Goal: Answer question/provide support: Share knowledge or assist other users

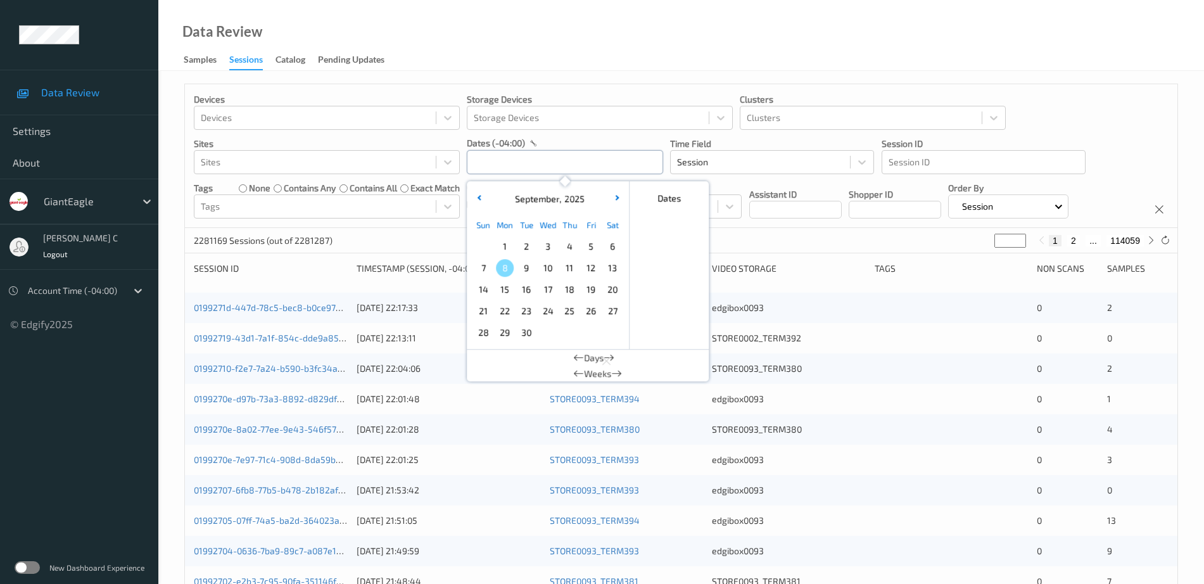
click at [515, 151] on input "text" at bounding box center [565, 162] width 196 height 24
click at [550, 244] on span "3" at bounding box center [548, 247] width 18 height 18
type input "03/09/2025 00:00 -> 03/09/2025 23:59"
click at [577, 52] on div "Data Review Samples Sessions Catalog Pending Updates" at bounding box center [681, 35] width 1046 height 71
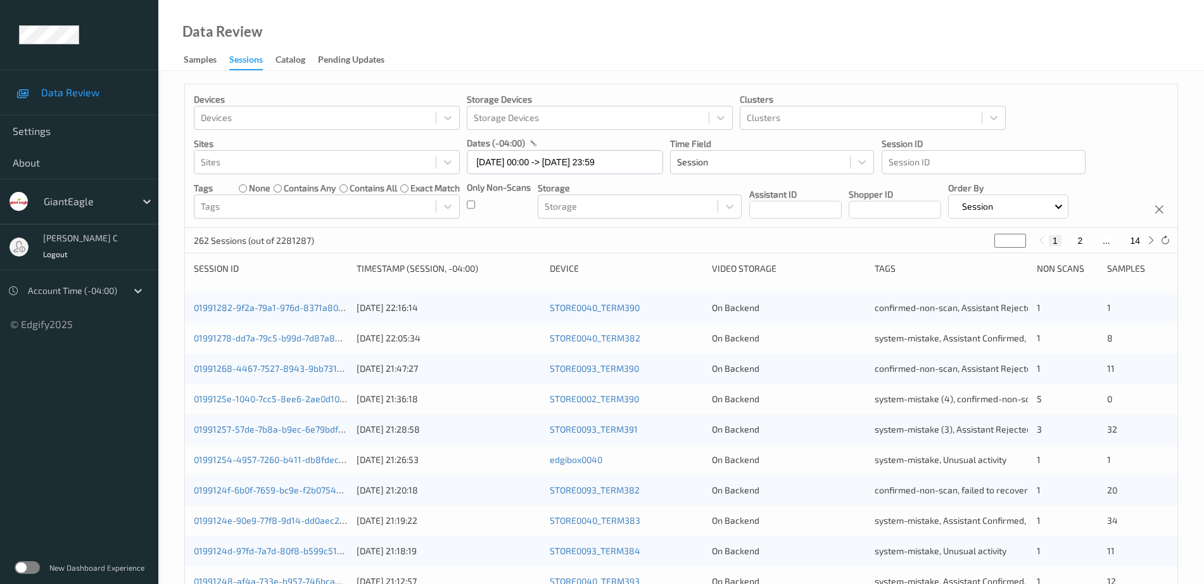
click at [1008, 239] on input "*" at bounding box center [1011, 241] width 32 height 14
type input "**"
click at [990, 57] on div "Data Review Samples Sessions Catalog Pending Updates" at bounding box center [681, 35] width 1046 height 71
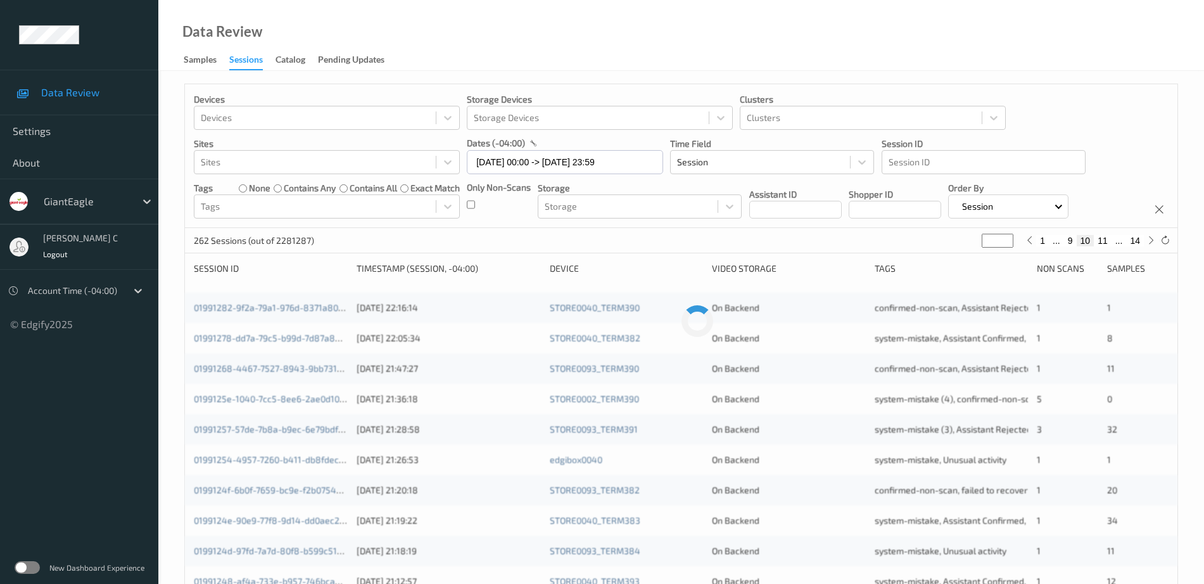
click at [969, 45] on div "Data Review Samples Sessions Catalog Pending Updates" at bounding box center [681, 35] width 1046 height 71
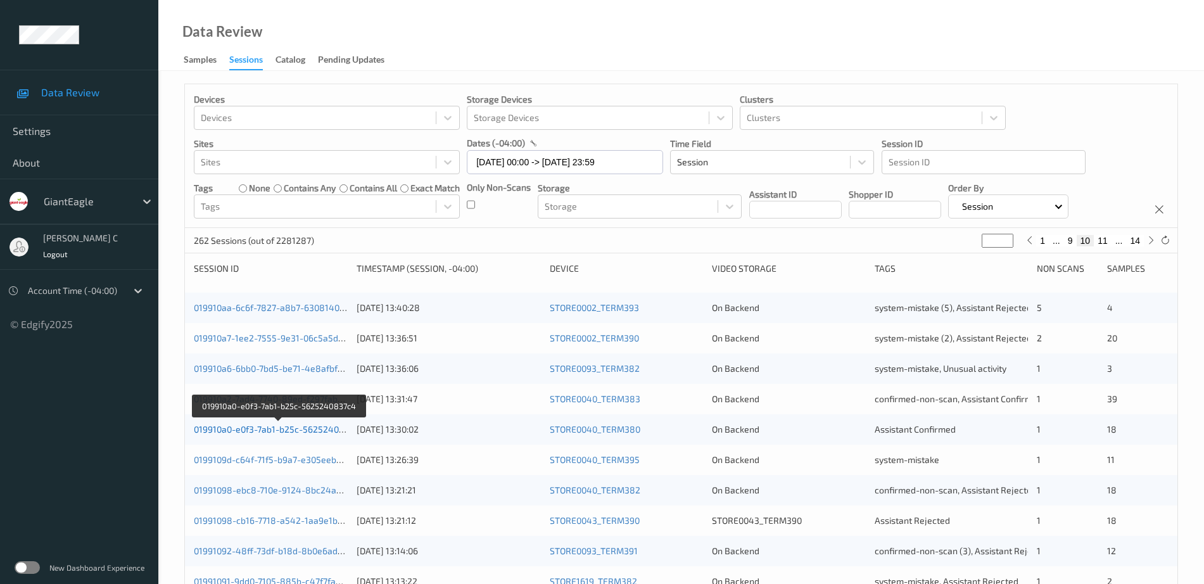
click at [292, 431] on link "019910a0-e0f3-7ab1-b25c-5625240837c4" at bounding box center [279, 429] width 170 height 11
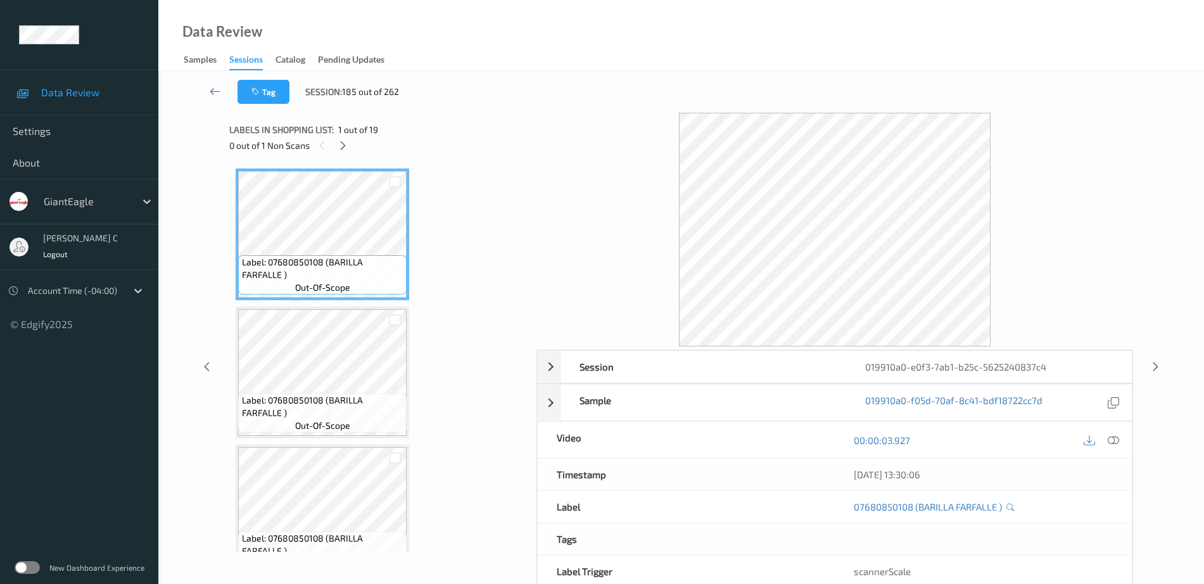
click at [217, 90] on icon at bounding box center [215, 91] width 11 height 13
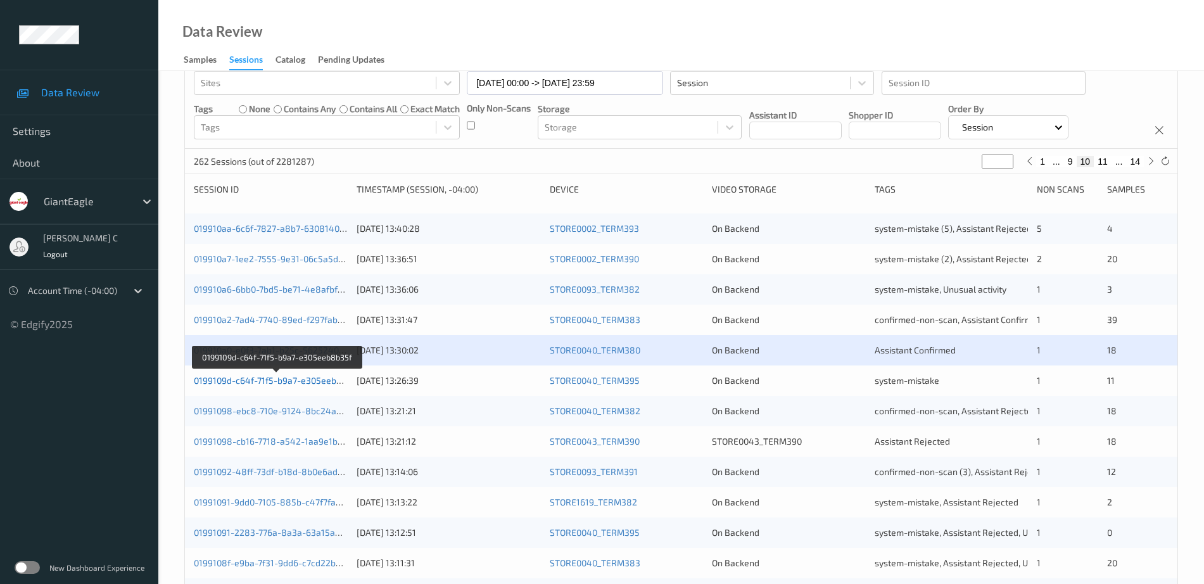
scroll to position [158, 0]
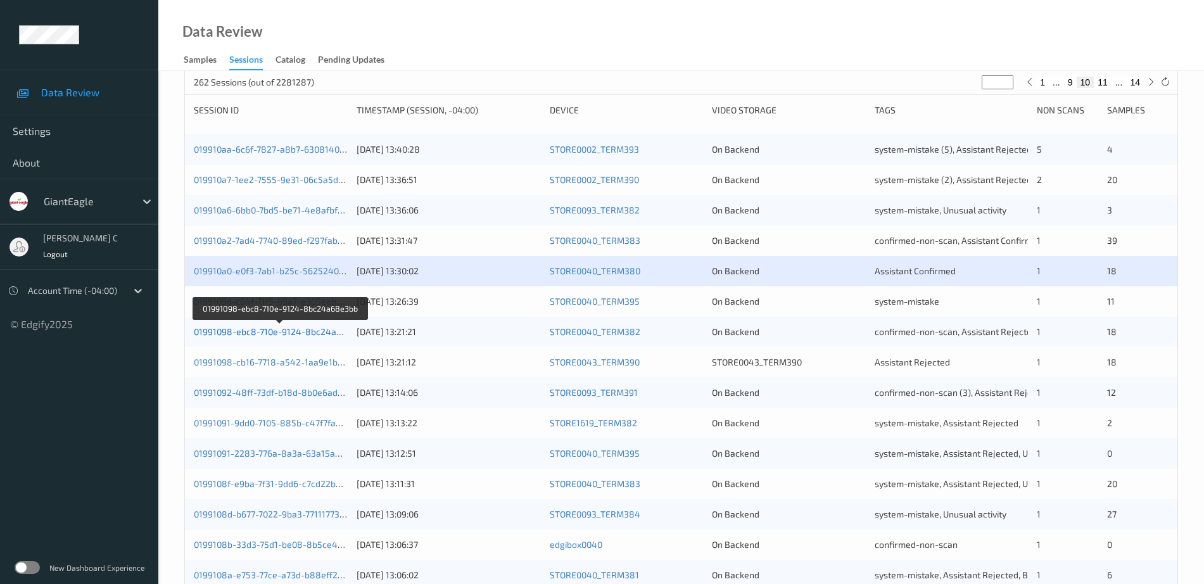
click at [321, 333] on link "01991098-ebc8-710e-9124-8bc24a68e3bb" at bounding box center [281, 331] width 174 height 11
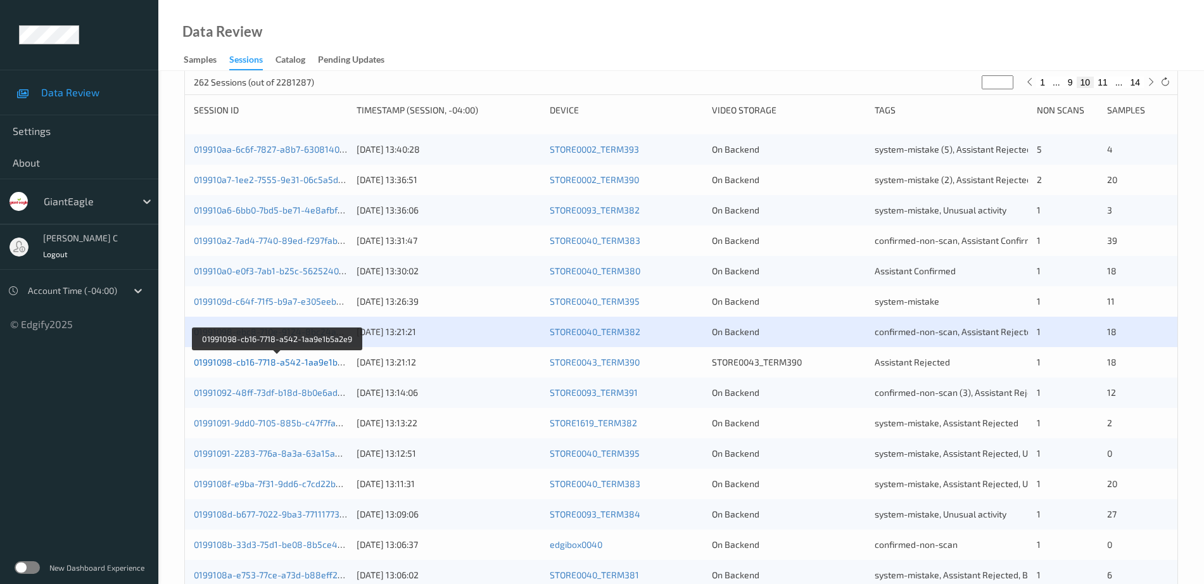
click at [314, 366] on link "01991098-cb16-7718-a542-1aa9e1b5a2e9" at bounding box center [278, 362] width 169 height 11
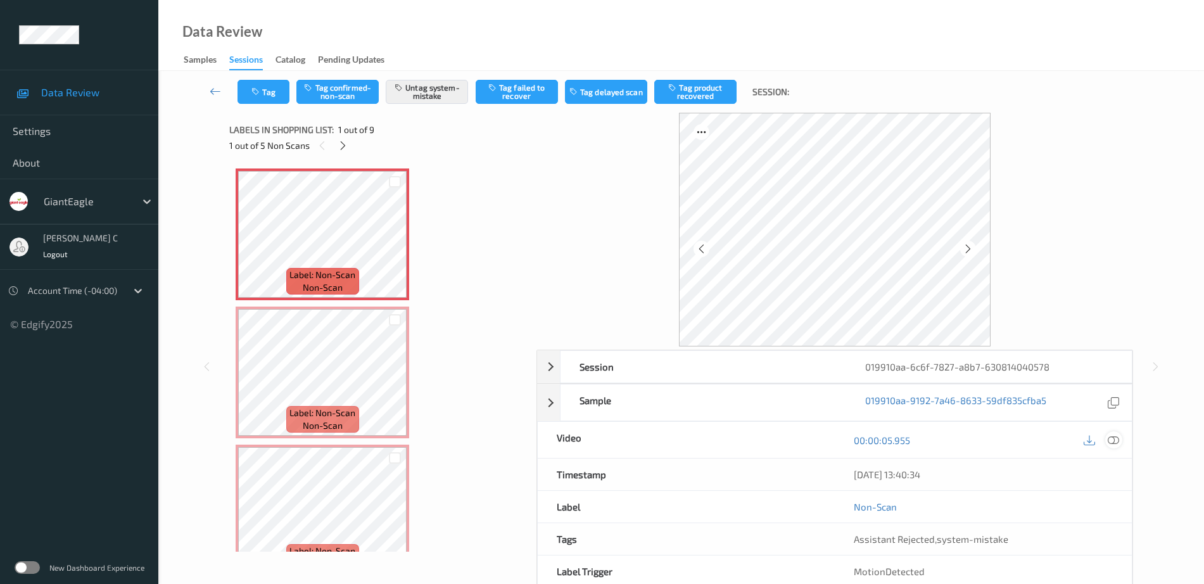
click at [1118, 440] on icon at bounding box center [1113, 440] width 11 height 11
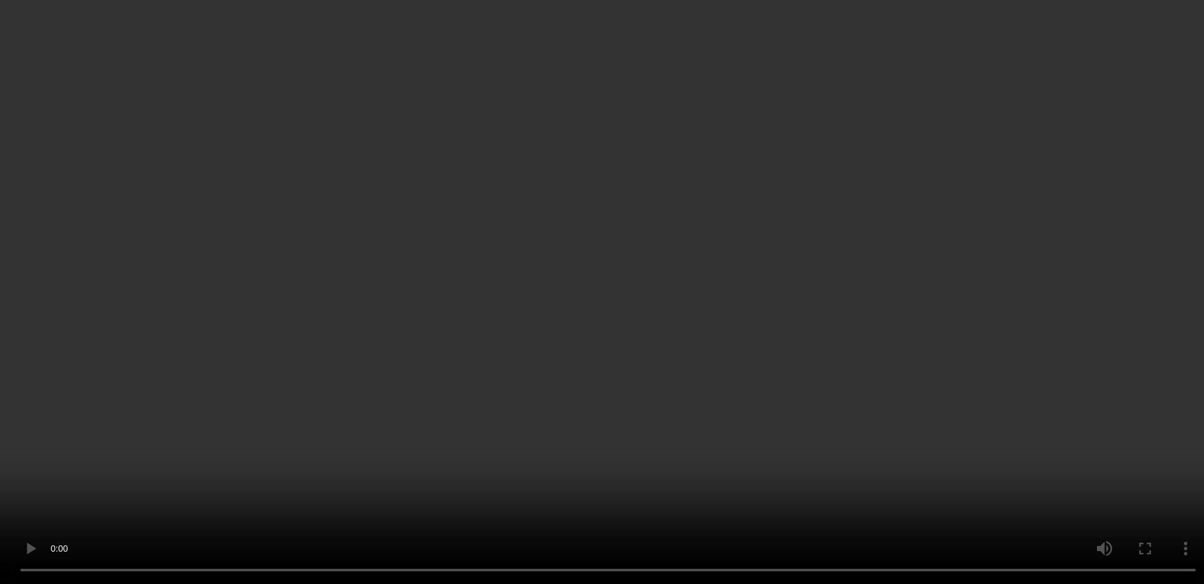
scroll to position [238, 0]
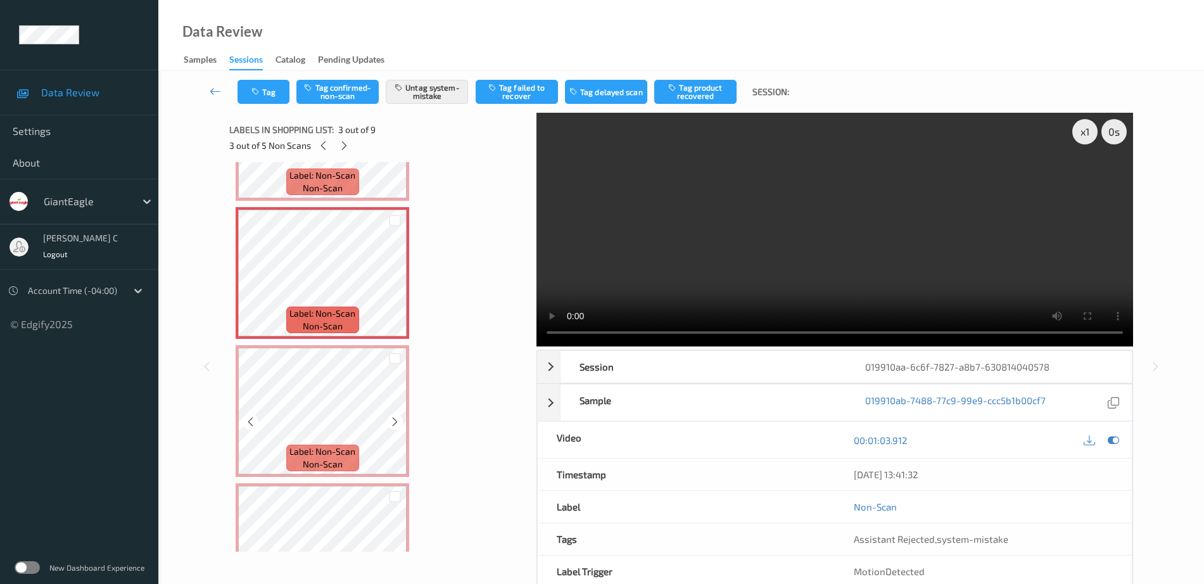
click at [314, 449] on span "Label: Non-Scan" at bounding box center [323, 451] width 66 height 13
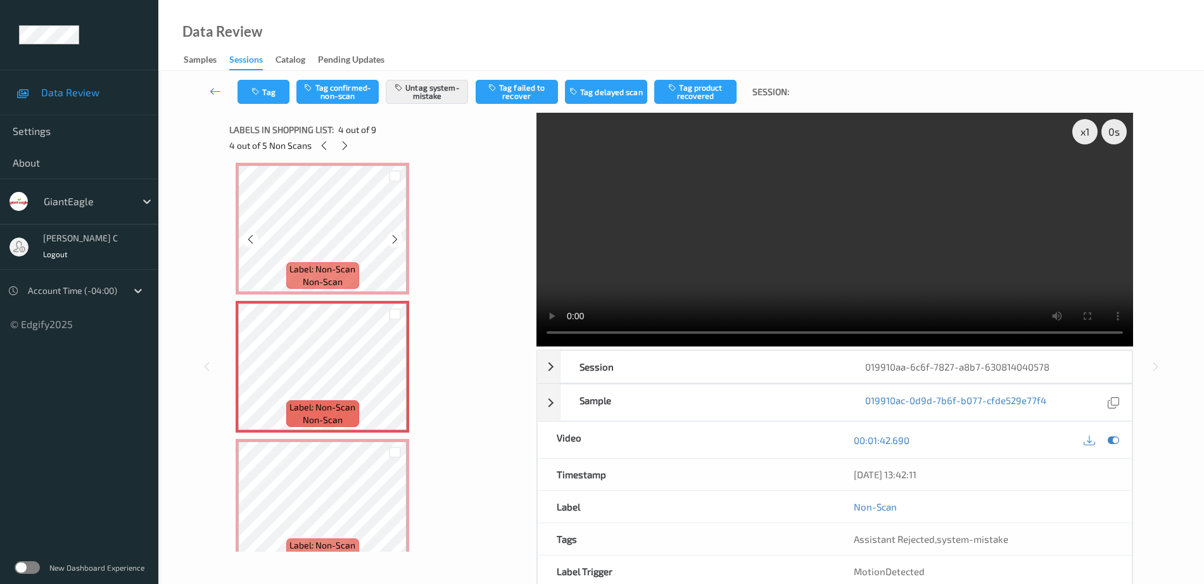
scroll to position [317, 0]
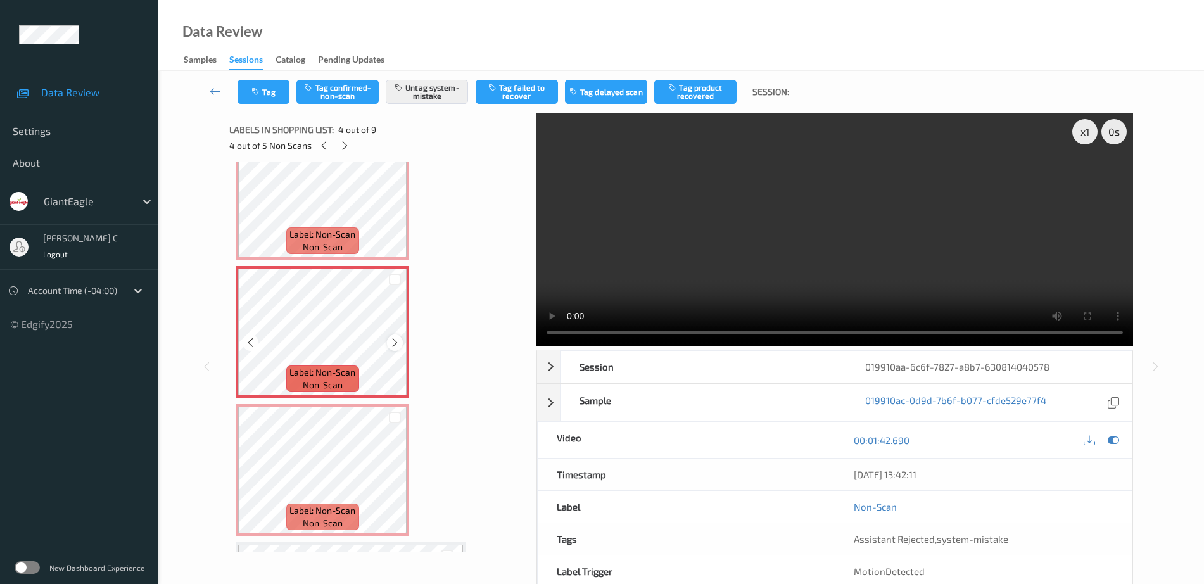
click at [393, 340] on icon at bounding box center [395, 342] width 11 height 11
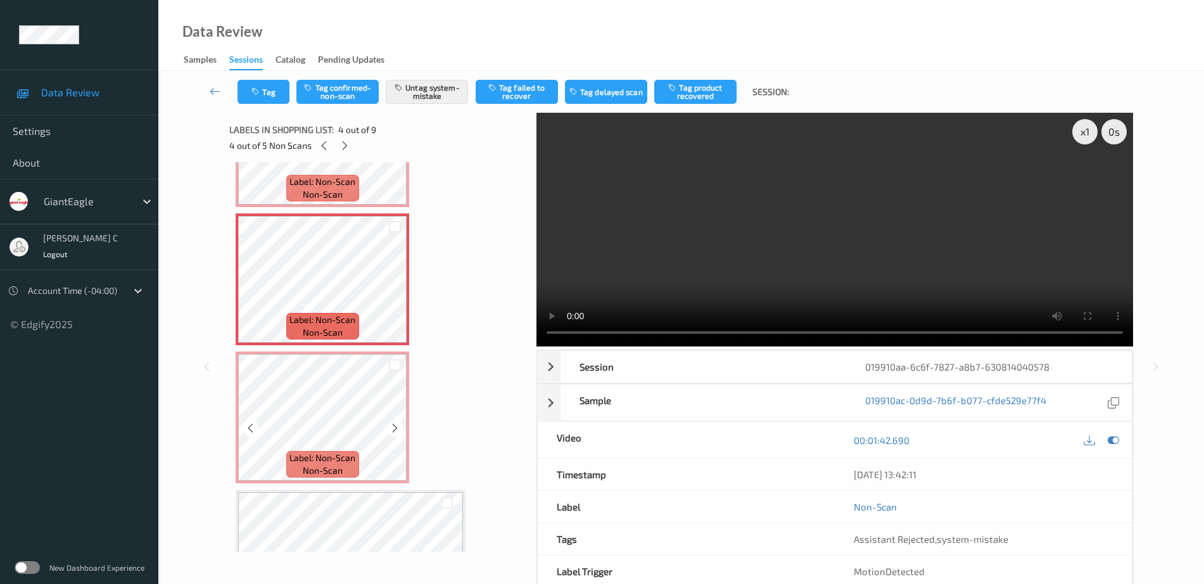
scroll to position [396, 0]
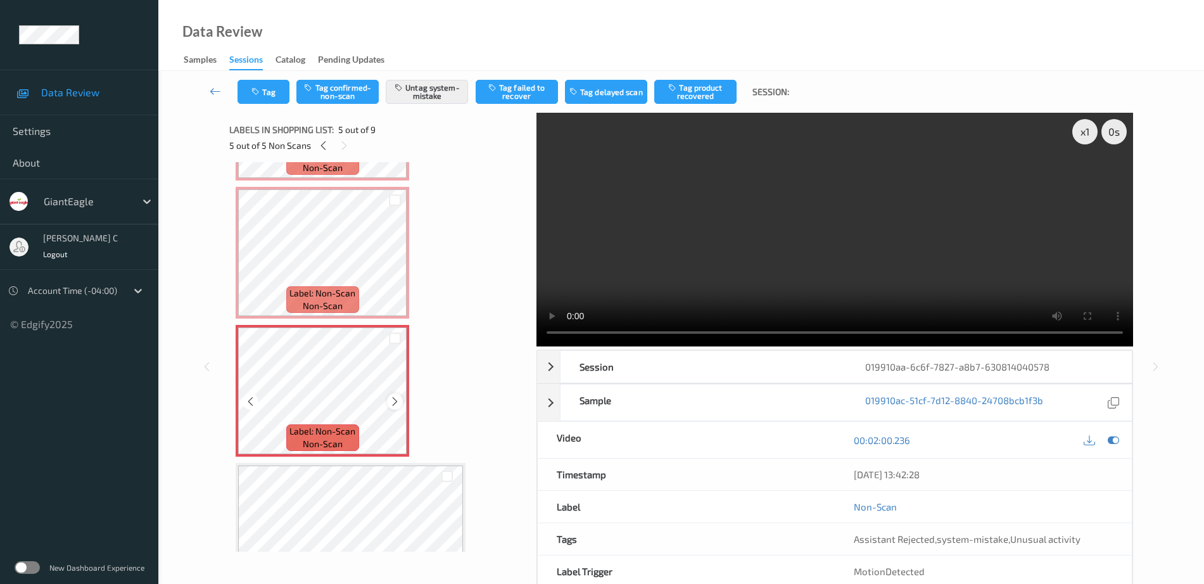
click at [395, 408] on div at bounding box center [395, 401] width 16 height 16
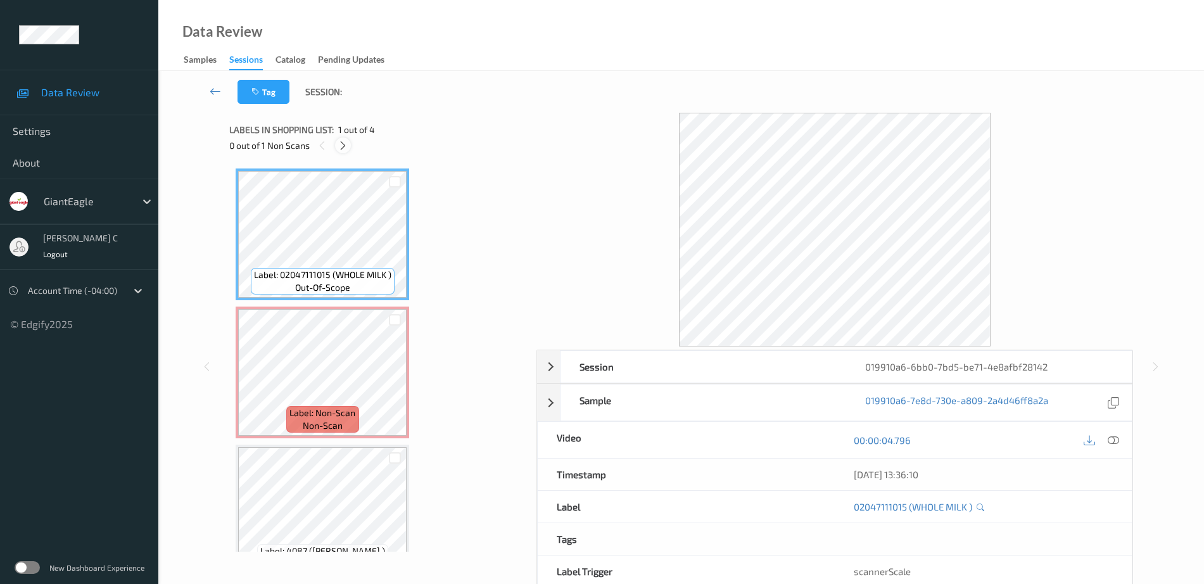
click at [344, 144] on icon at bounding box center [343, 145] width 11 height 11
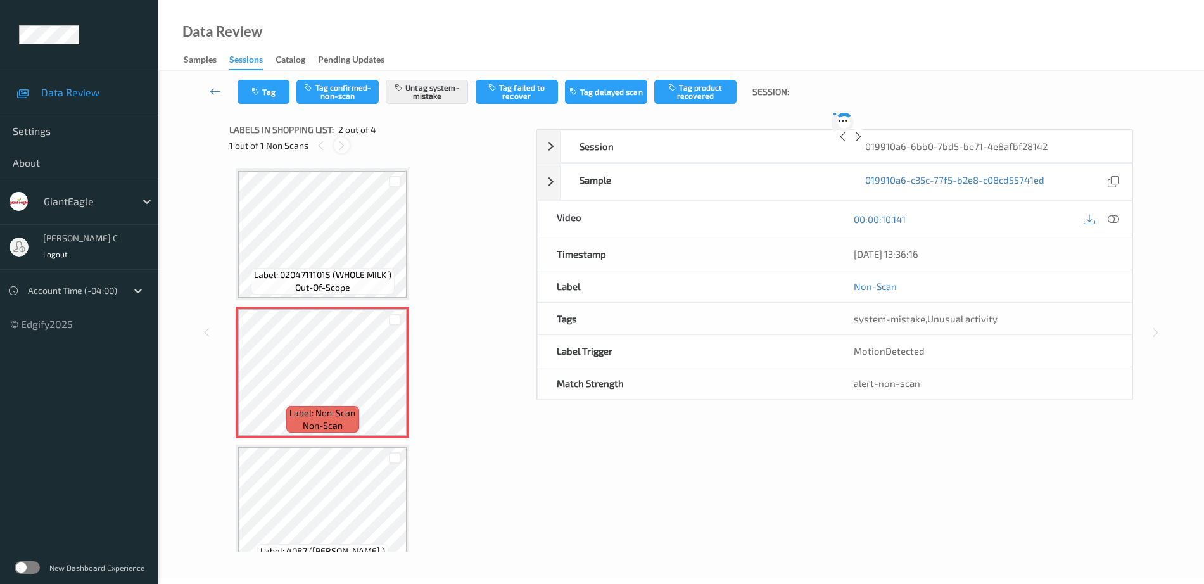
scroll to position [6, 0]
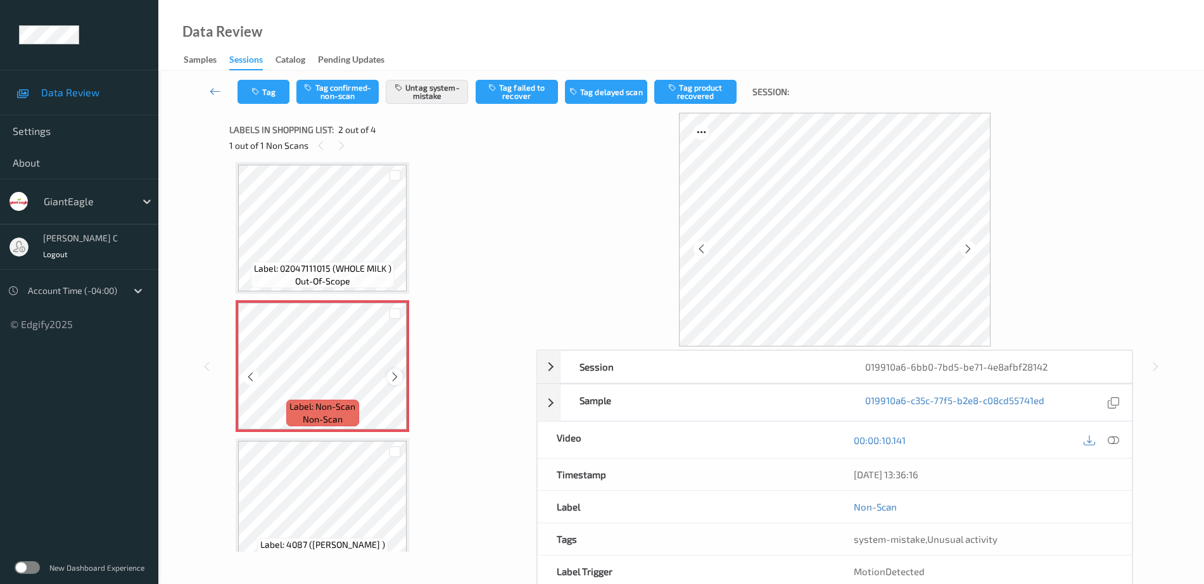
click at [395, 370] on div at bounding box center [395, 377] width 16 height 16
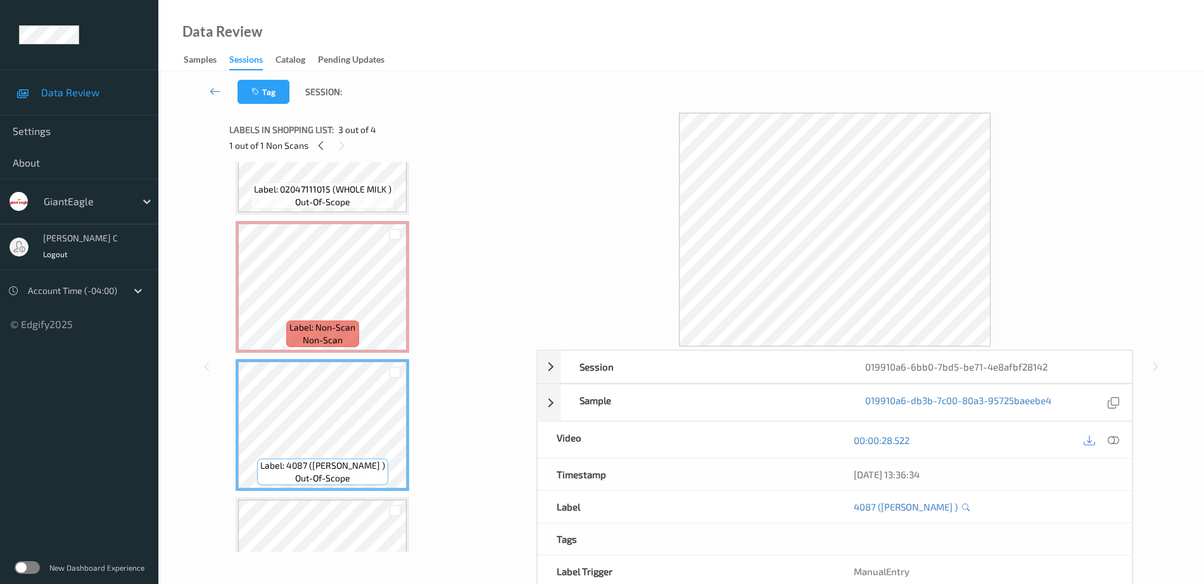
click at [345, 335] on div "Label: Non-Scan non-scan" at bounding box center [322, 334] width 72 height 27
click at [316, 353] on div "Label: Non-Scan non-scan" at bounding box center [323, 287] width 174 height 132
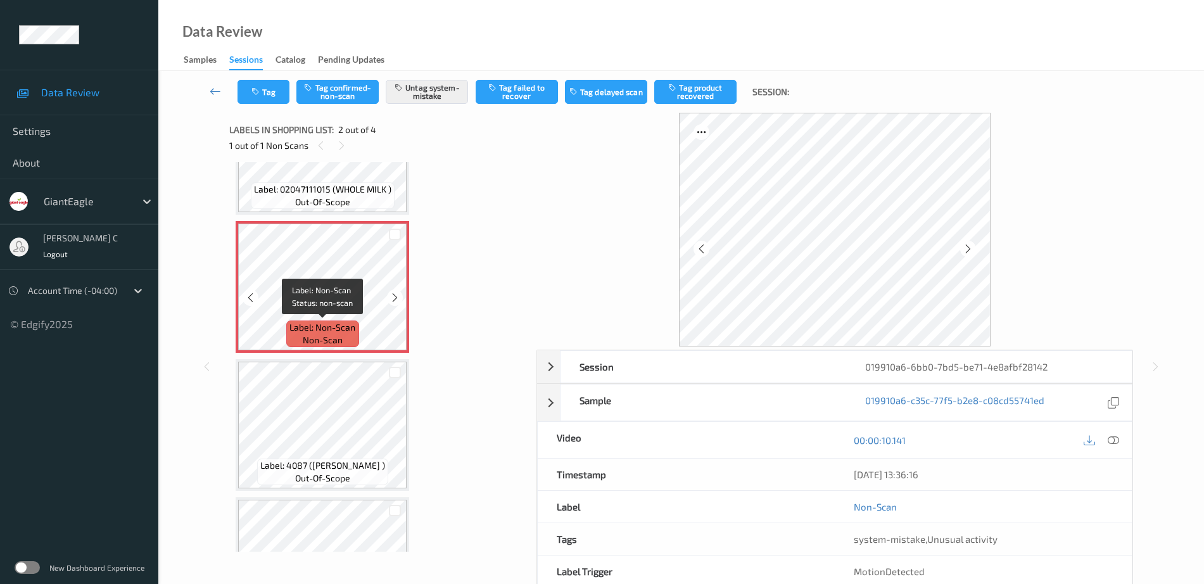
click at [310, 321] on span "Label: Non-Scan" at bounding box center [323, 327] width 66 height 13
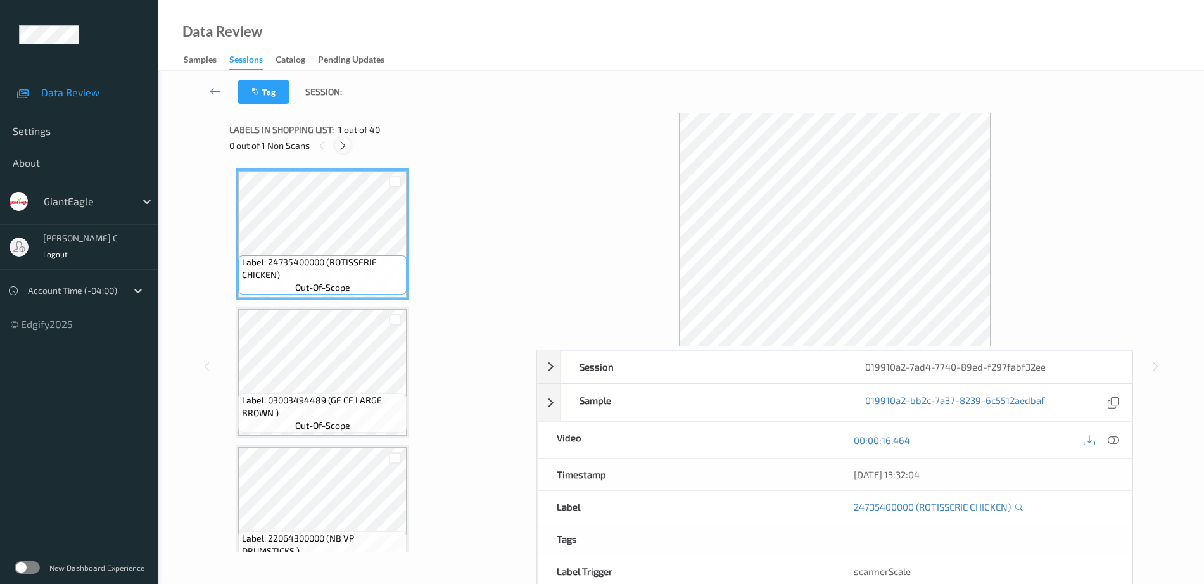
click at [346, 147] on icon at bounding box center [343, 145] width 11 height 11
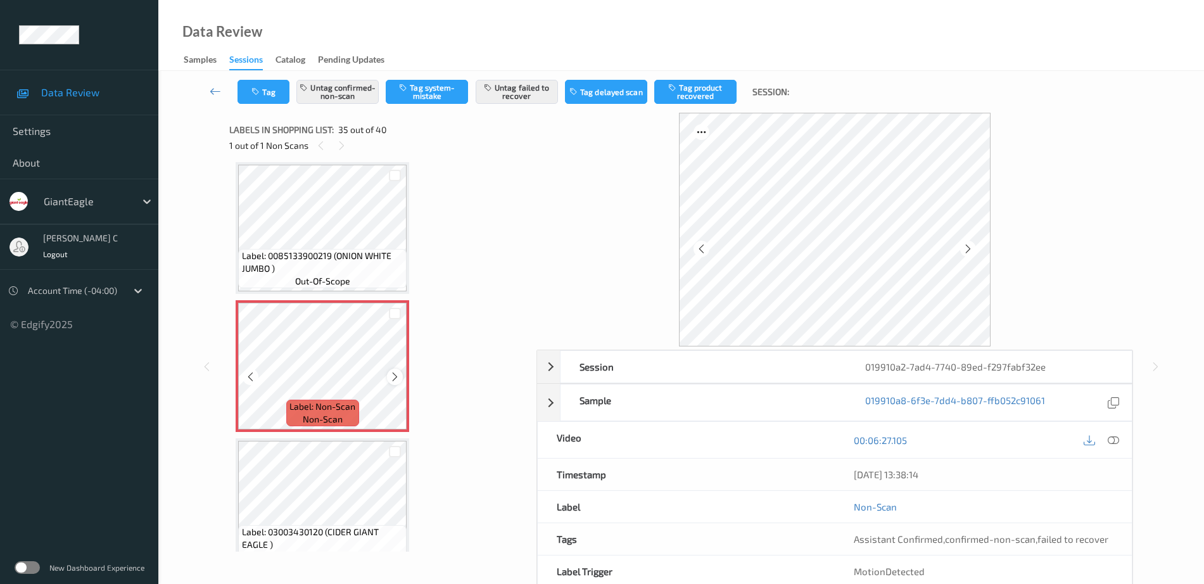
click at [401, 374] on div at bounding box center [395, 377] width 16 height 16
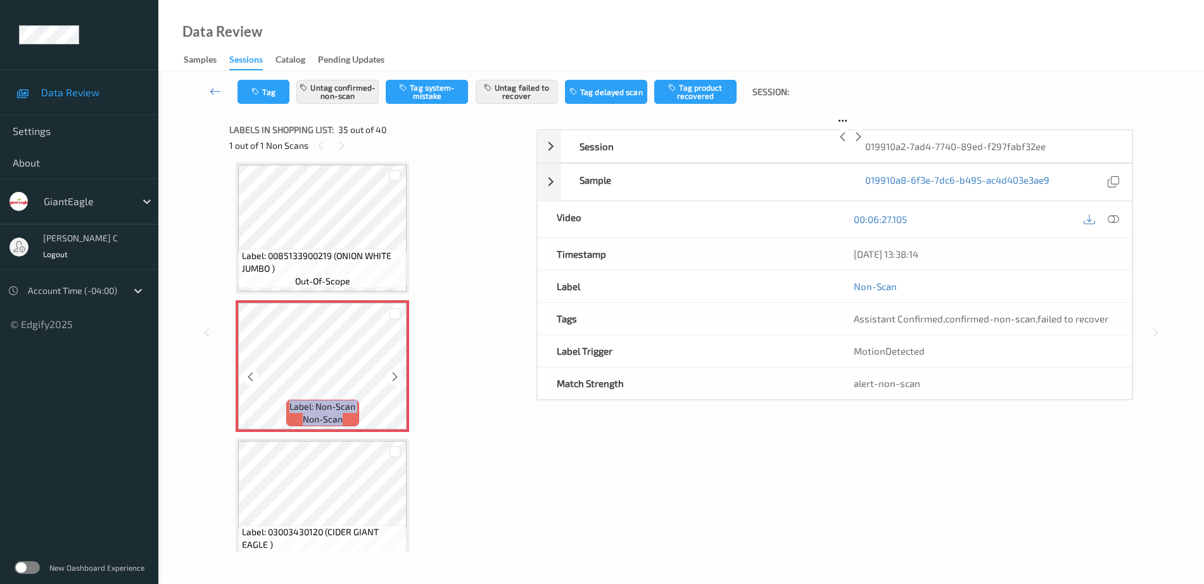
click at [401, 374] on div at bounding box center [395, 377] width 16 height 16
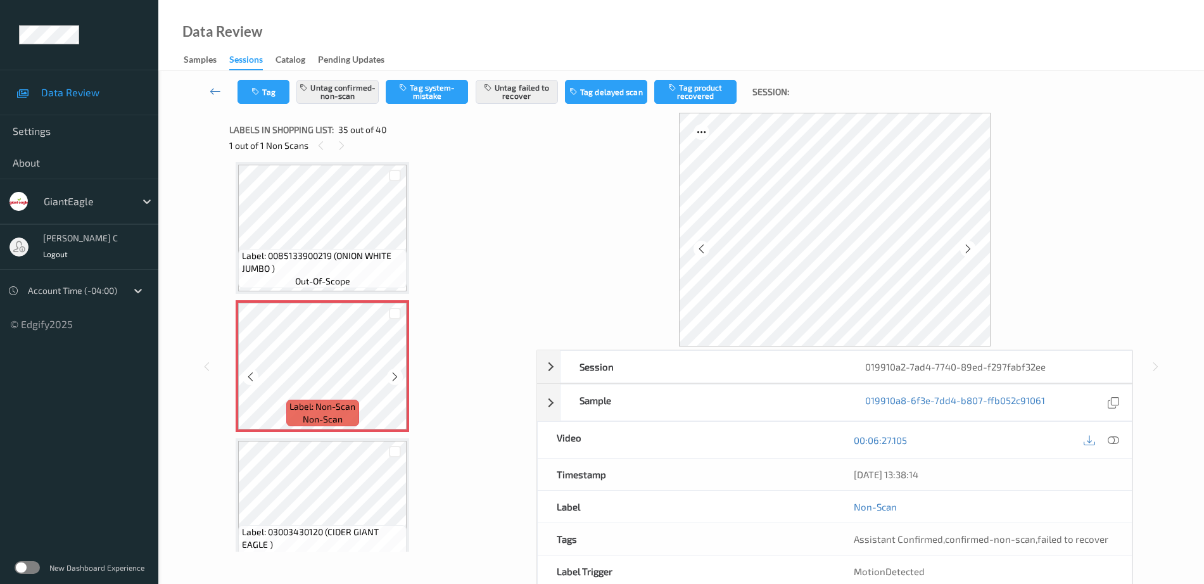
click at [401, 374] on div at bounding box center [395, 377] width 16 height 16
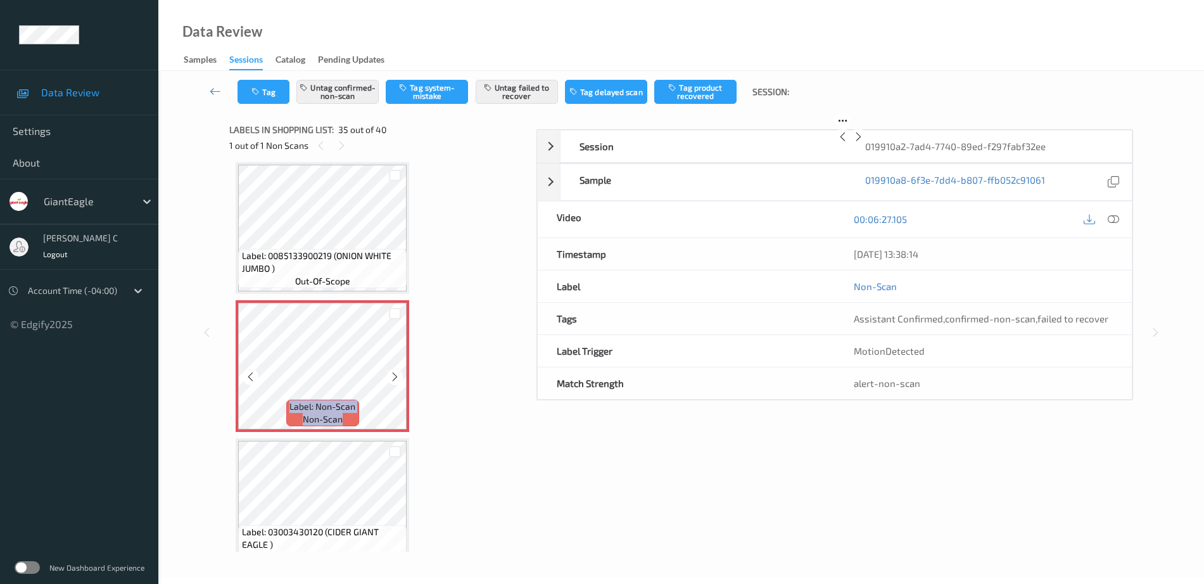
click at [401, 374] on div at bounding box center [395, 377] width 16 height 16
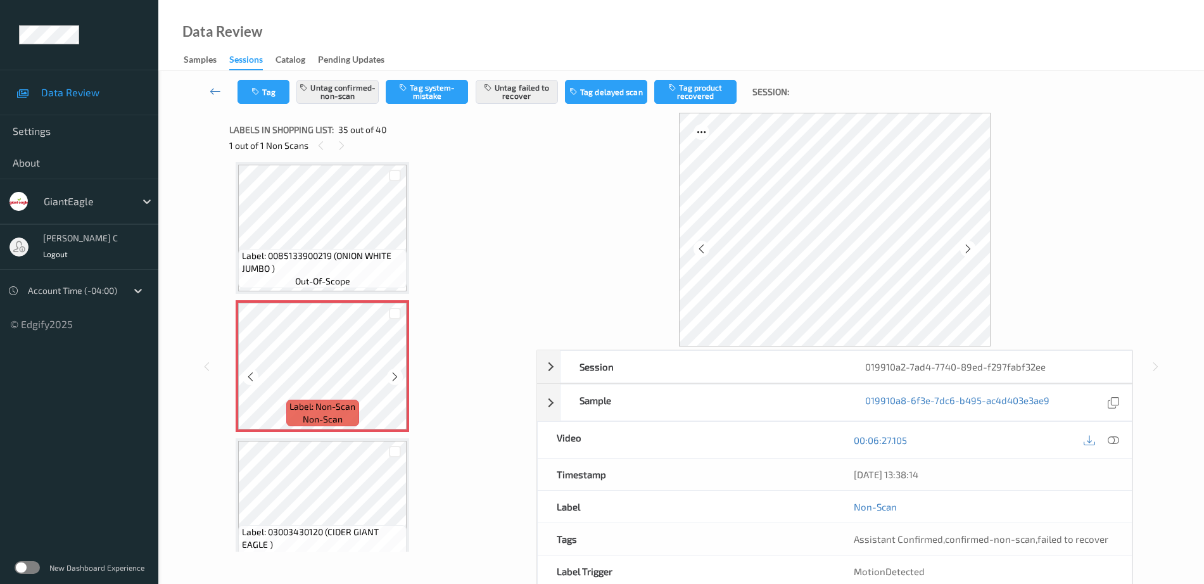
click at [401, 374] on div "Label: Non-Scan non-scan" at bounding box center [323, 366] width 174 height 132
click at [302, 252] on span "Label: 0085133900219 (ONION WHITE JUMBO )" at bounding box center [323, 262] width 162 height 25
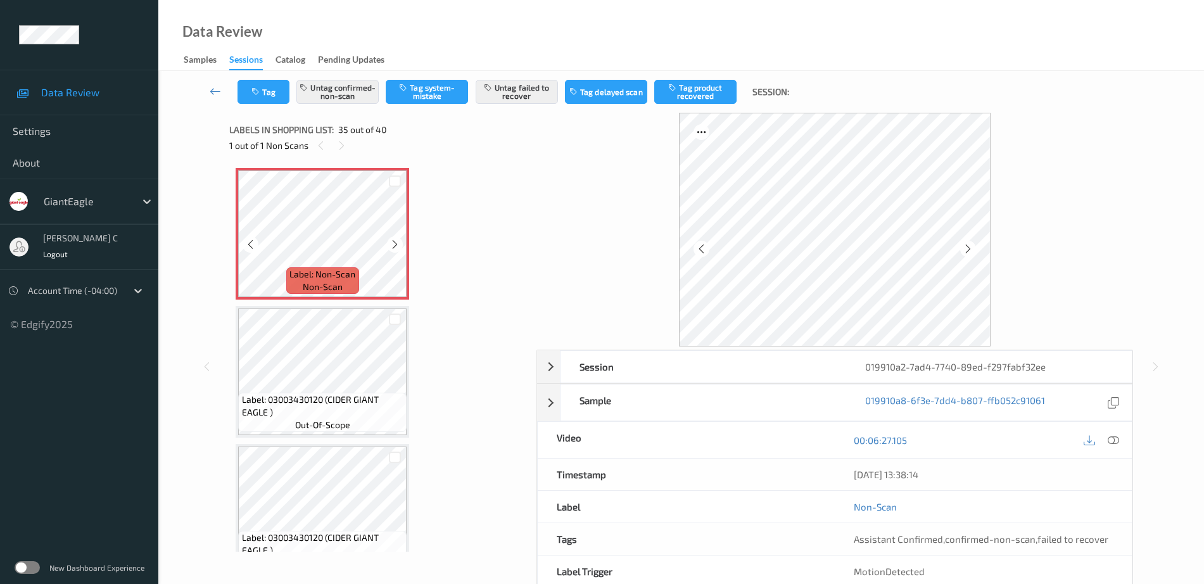
scroll to position [4802, 0]
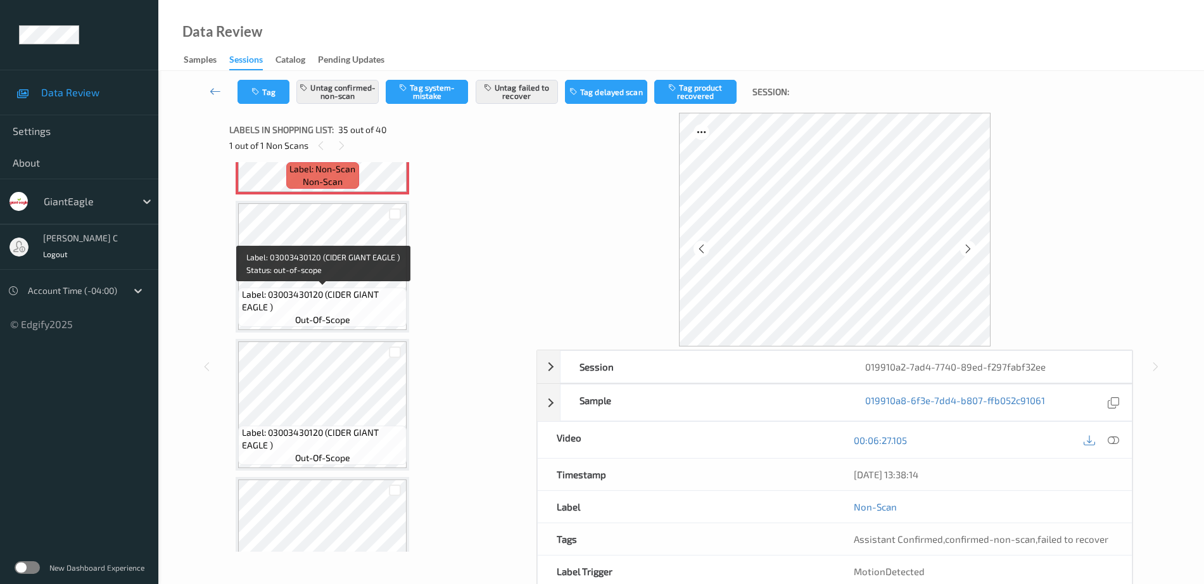
click at [307, 297] on span "Label: 03003430120 (CIDER GIANT EAGLE )" at bounding box center [323, 300] width 162 height 25
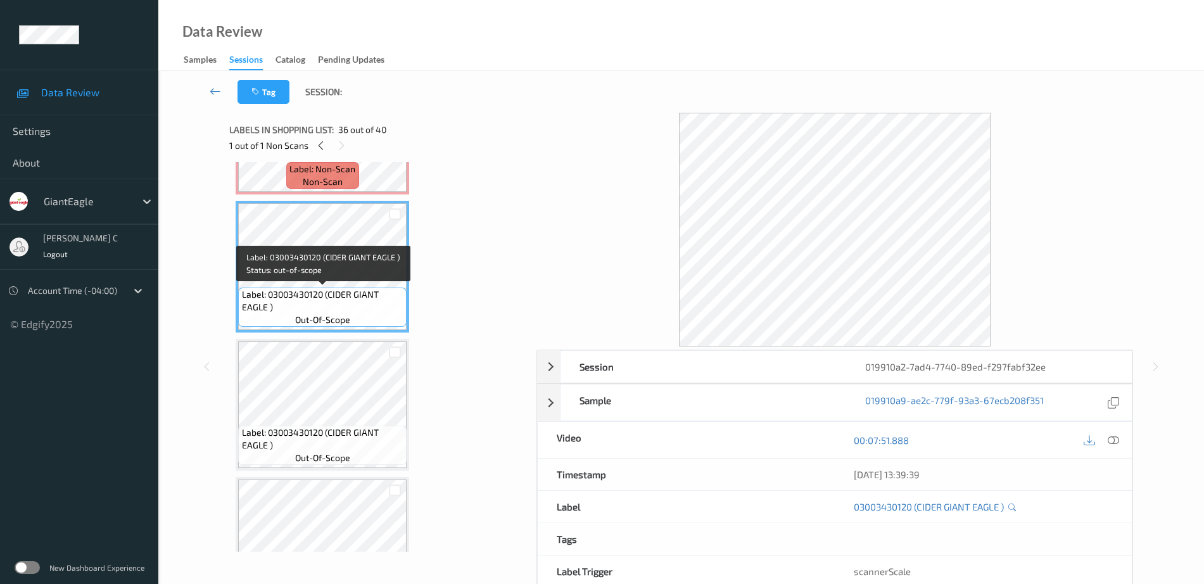
scroll to position [4643, 0]
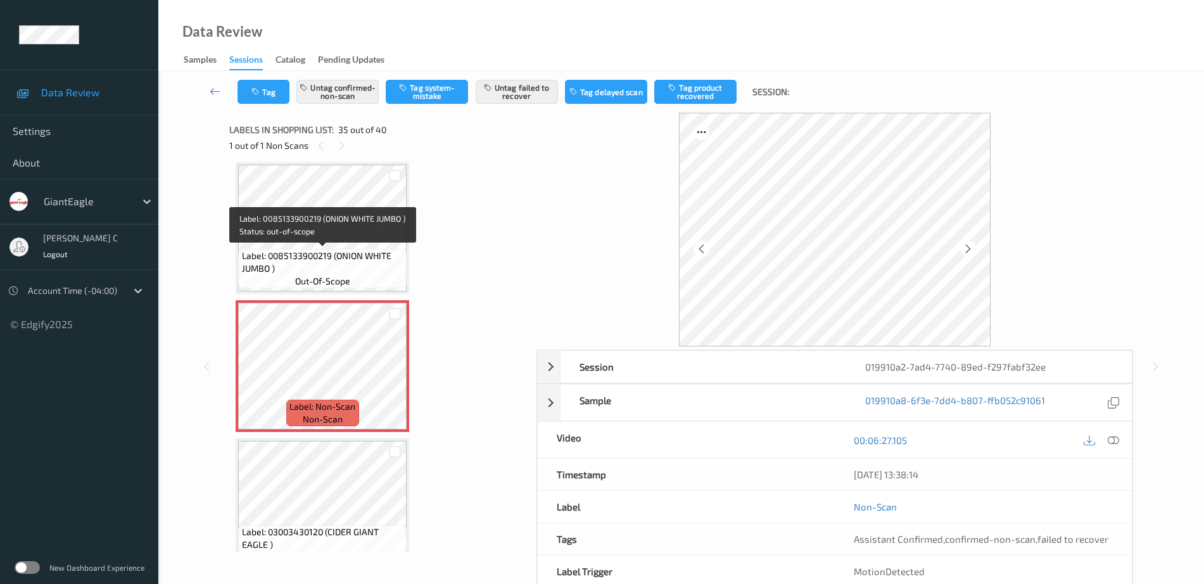
click at [310, 267] on span "Label: 0085133900219 (ONION WHITE JUMBO )" at bounding box center [323, 262] width 162 height 25
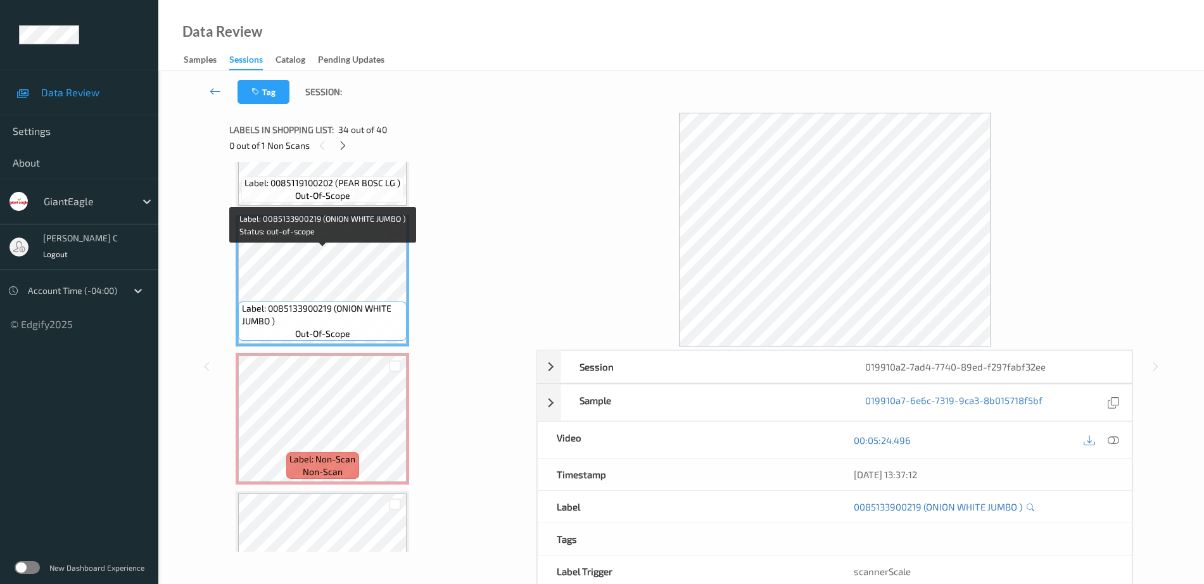
scroll to position [4485, 0]
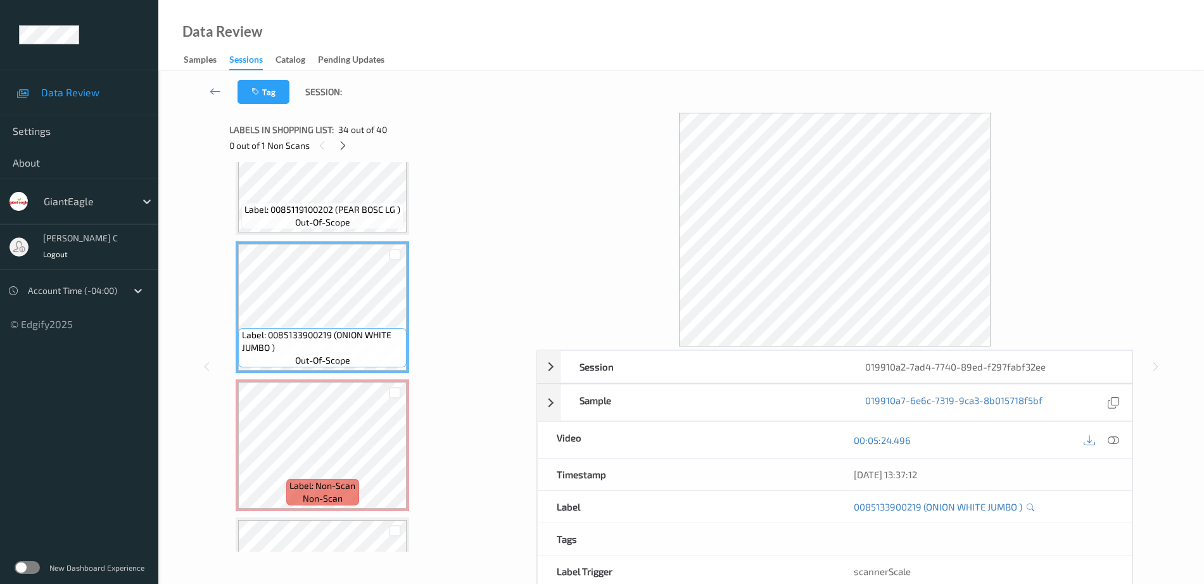
click at [292, 206] on span "Label: 0085119100202 (PEAR BOSC LG )" at bounding box center [323, 209] width 156 height 13
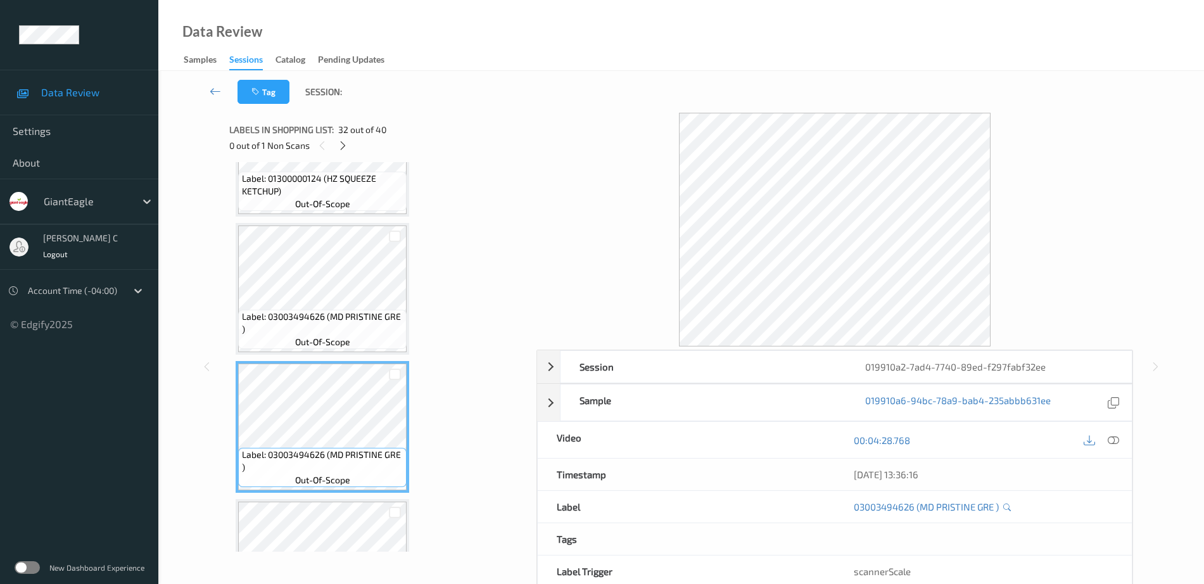
scroll to position [4010, 0]
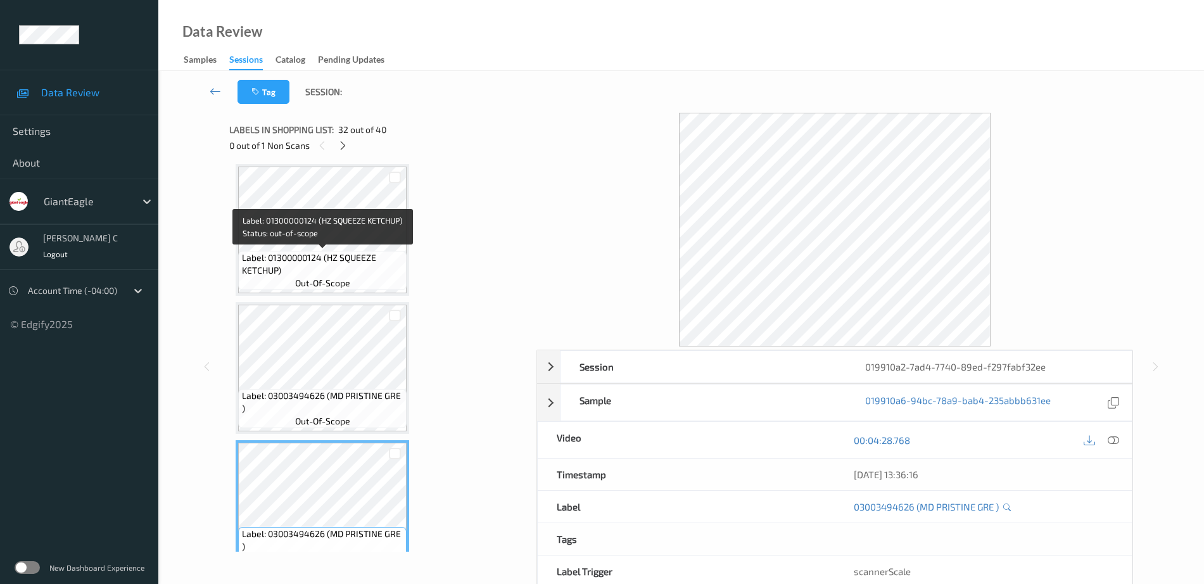
click at [309, 260] on span "Label: 01300000124 (HZ SQUEEZE KETCHUP)" at bounding box center [323, 264] width 162 height 25
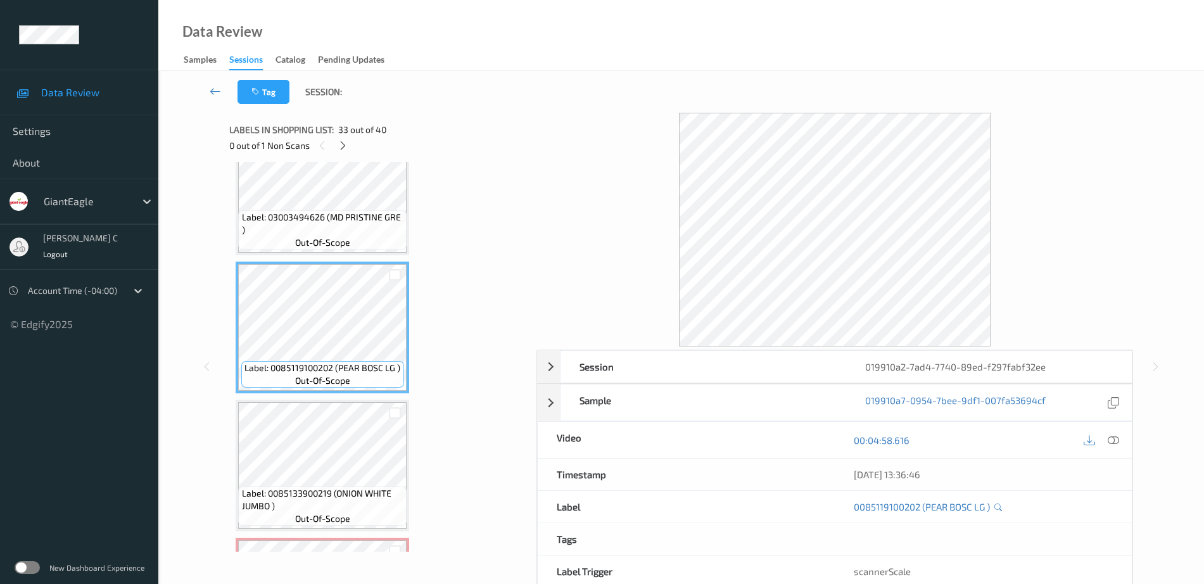
scroll to position [4406, 0]
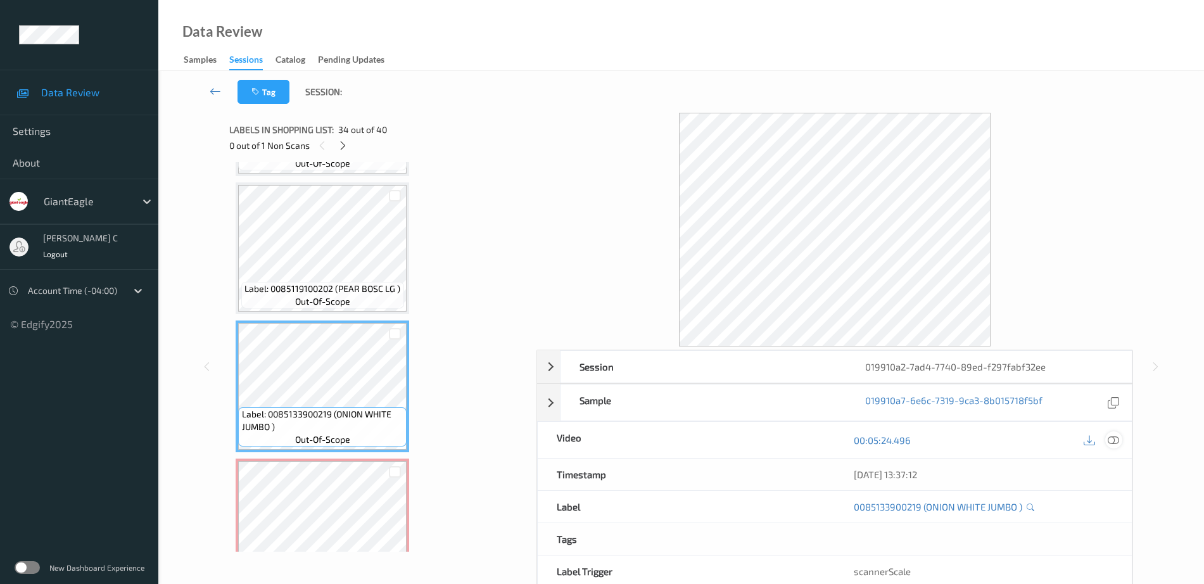
click at [1112, 440] on icon at bounding box center [1113, 440] width 11 height 11
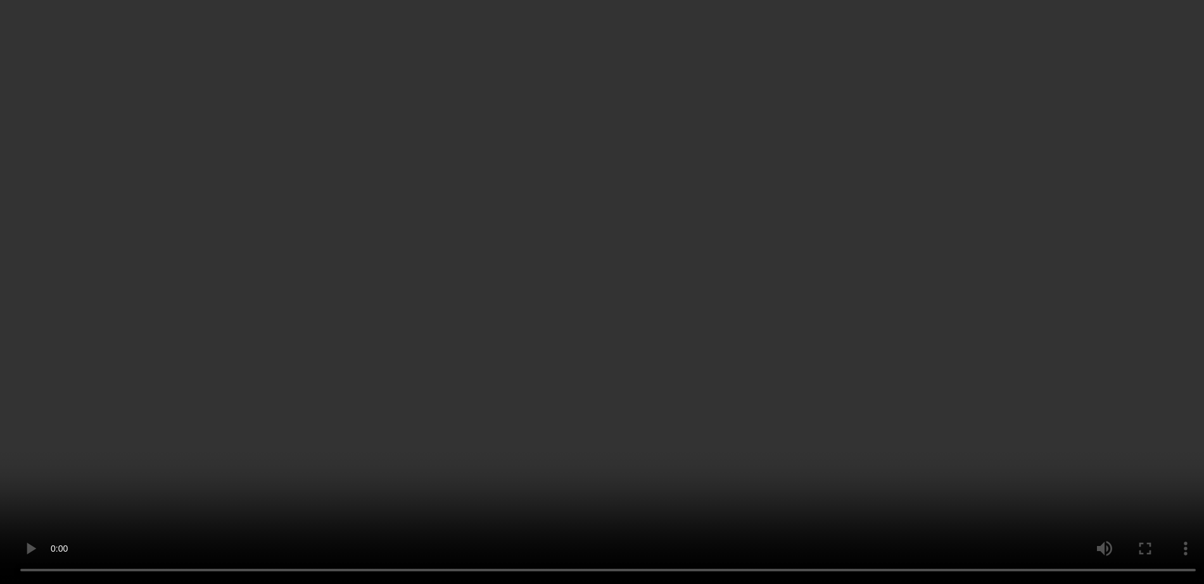
scroll to position [4508, 0]
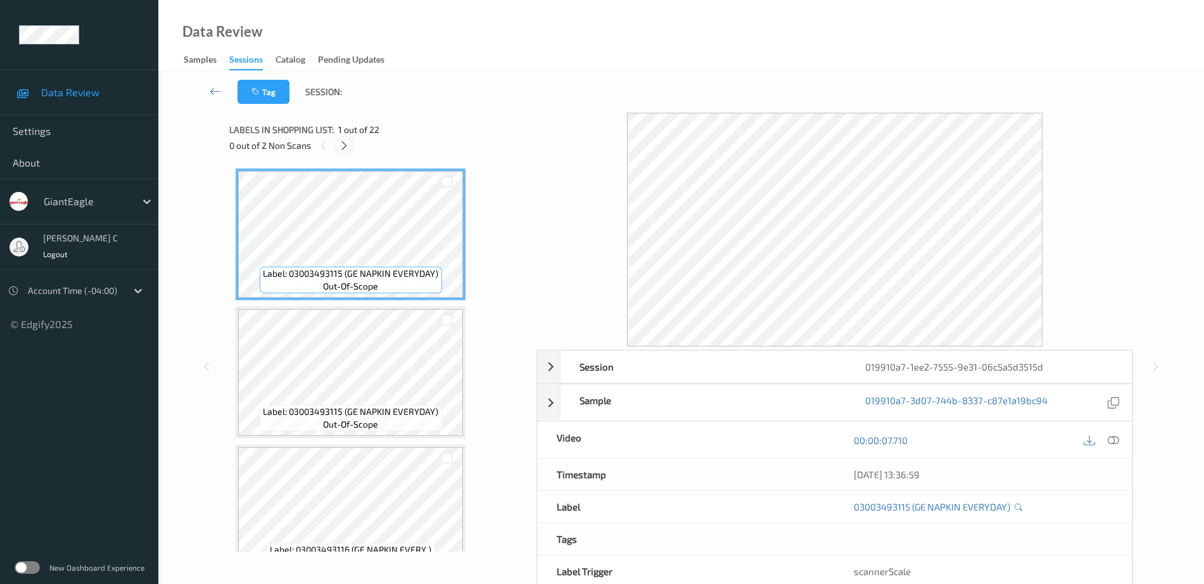
click at [343, 150] on icon at bounding box center [344, 145] width 11 height 11
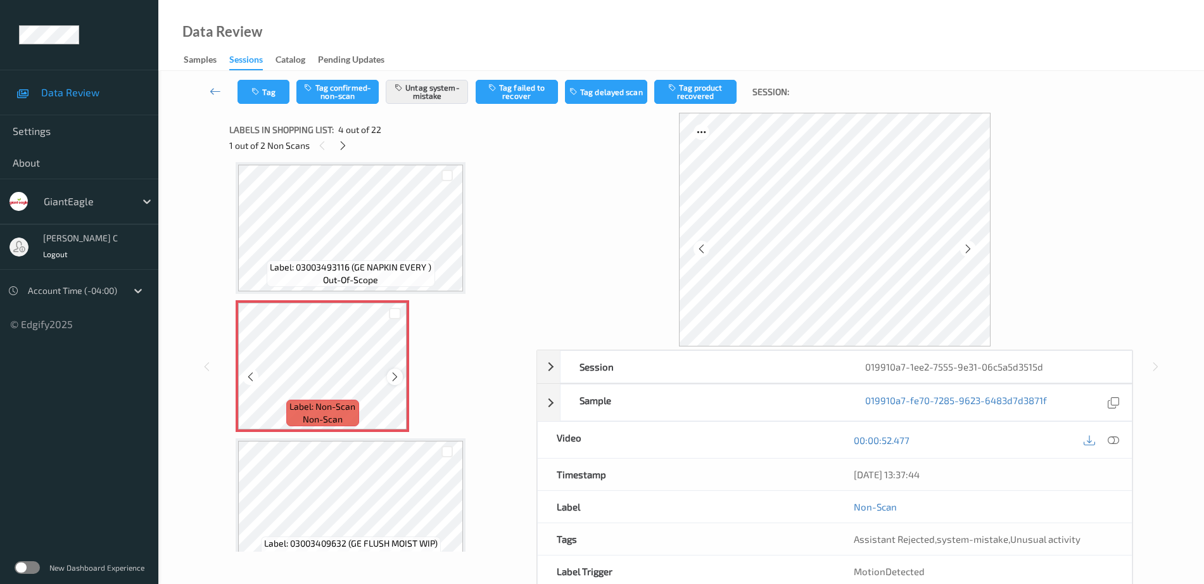
click at [391, 378] on icon at bounding box center [395, 376] width 11 height 11
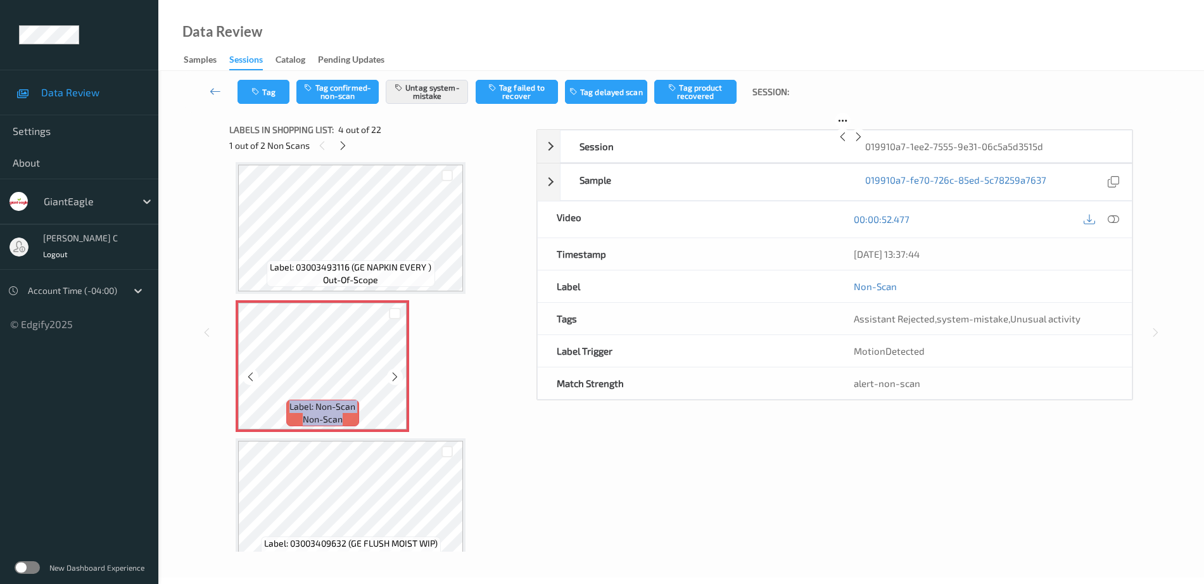
click at [391, 378] on icon at bounding box center [395, 376] width 11 height 11
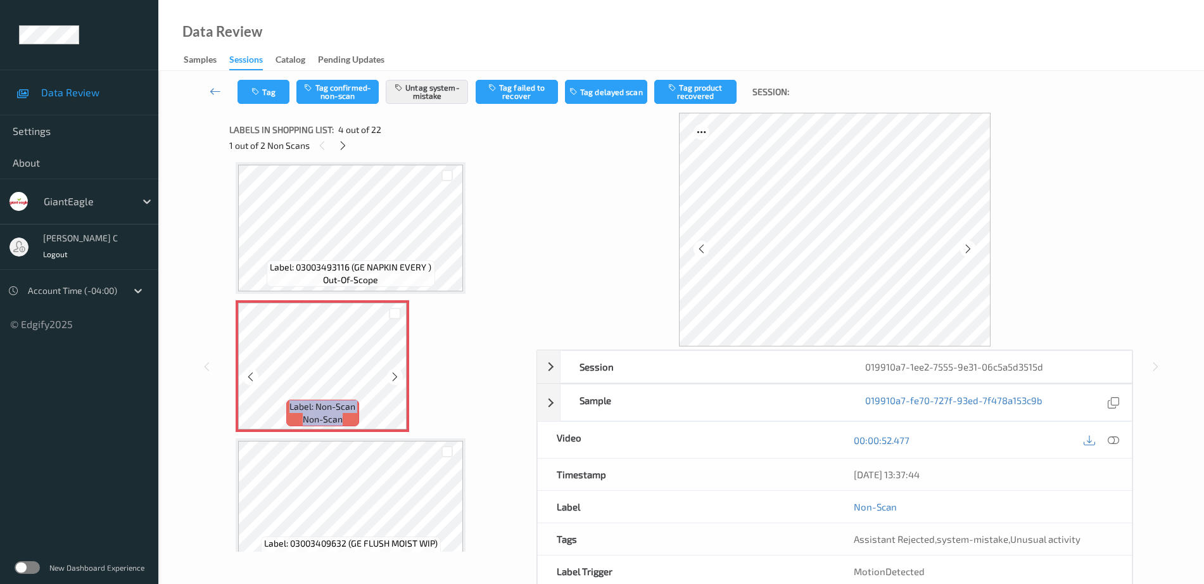
click at [391, 378] on icon at bounding box center [395, 376] width 11 height 11
click at [348, 260] on div "Label: 03003493116 (GE NAPKIN EVERY ) out-of-scope" at bounding box center [351, 273] width 168 height 27
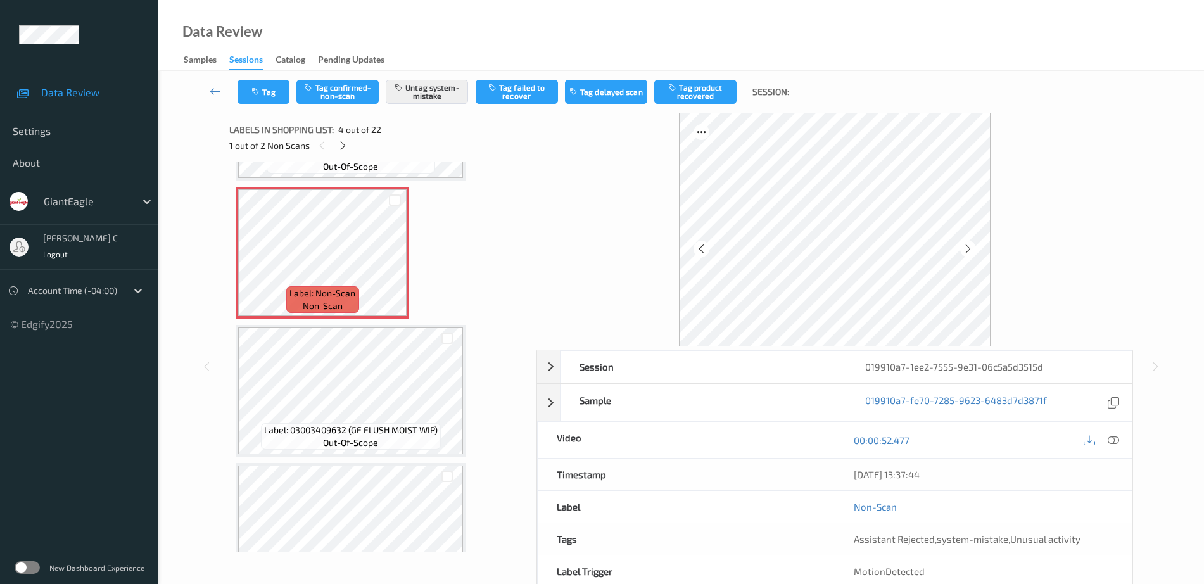
scroll to position [317, 0]
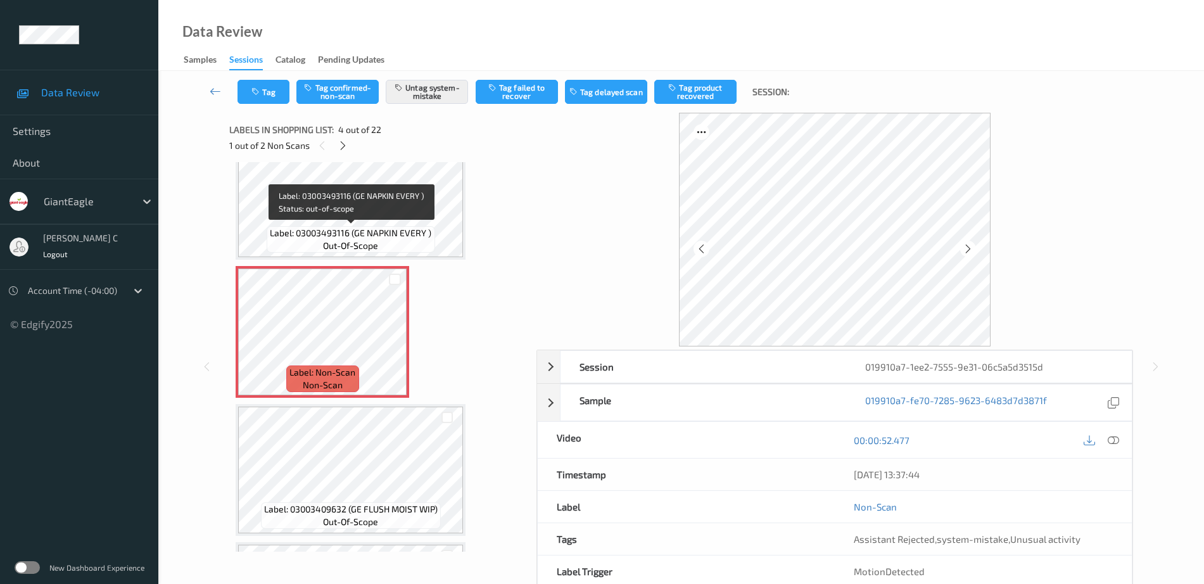
click at [329, 227] on span "Label: 03003493116 (GE NAPKIN EVERY )" at bounding box center [351, 233] width 162 height 13
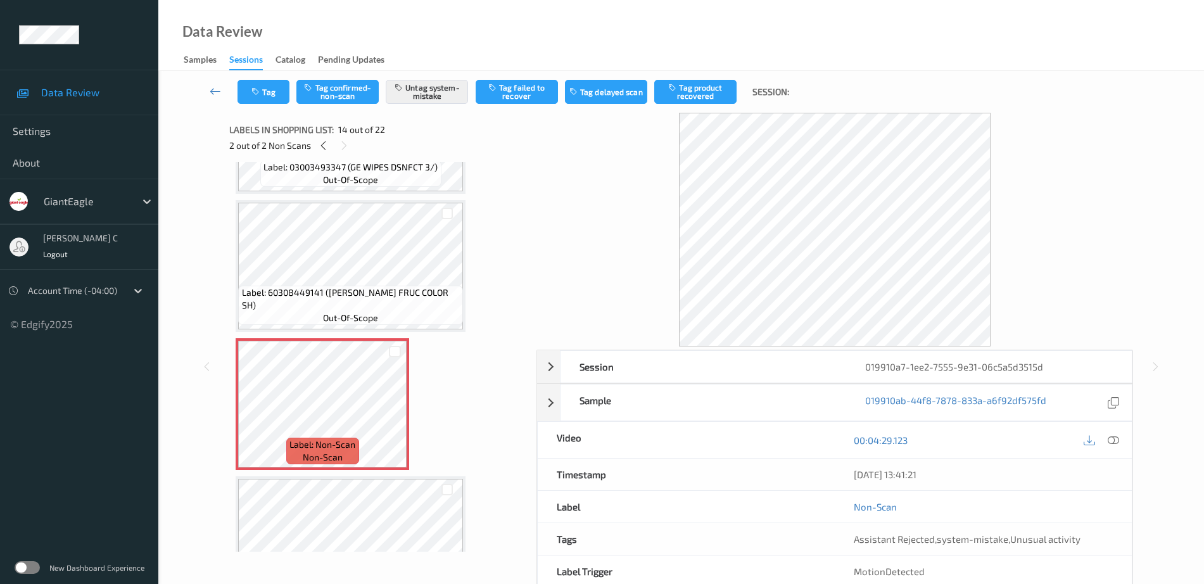
scroll to position [1663, 0]
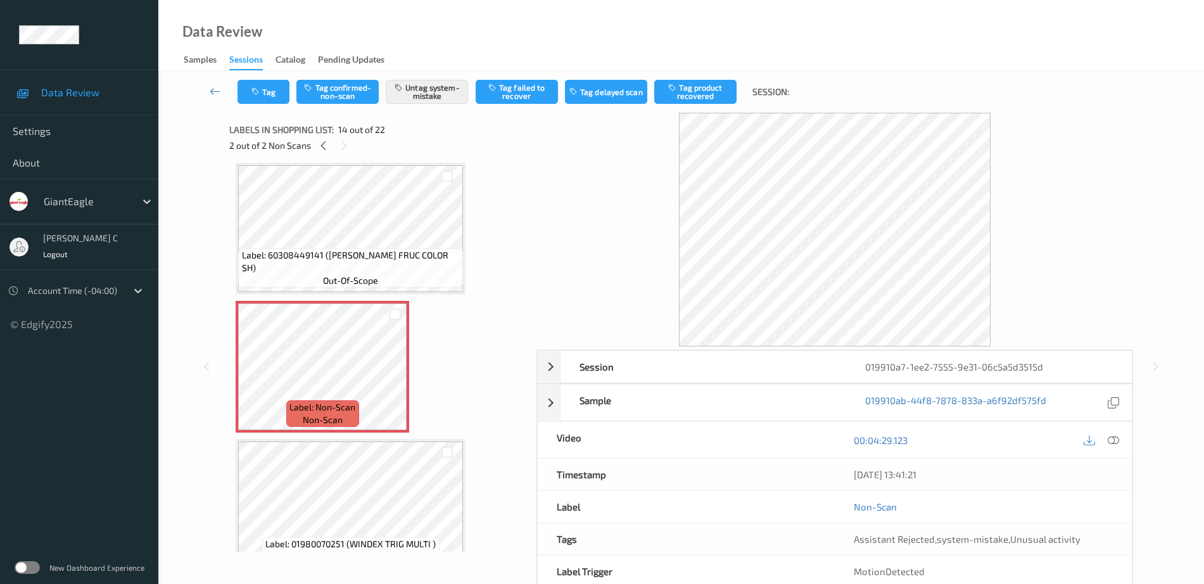
click at [352, 434] on div "Label: 03003493115 (GE NAPKIN EVERYDAY) out-of-scope Label: 03003493115 (GE NAP…" at bounding box center [379, 22] width 286 height 3032
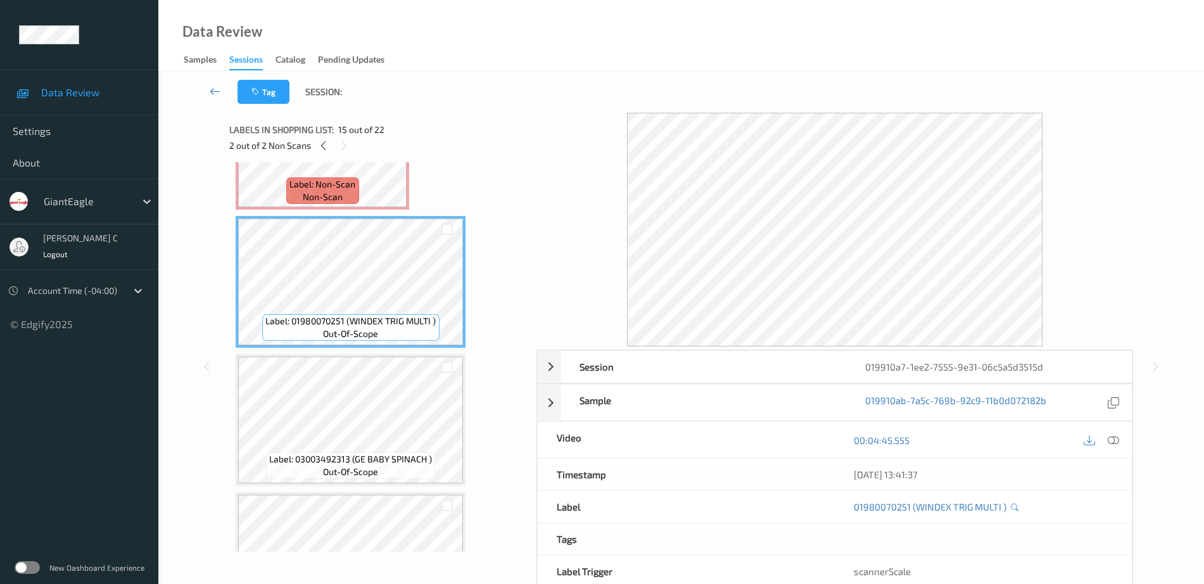
scroll to position [1901, 0]
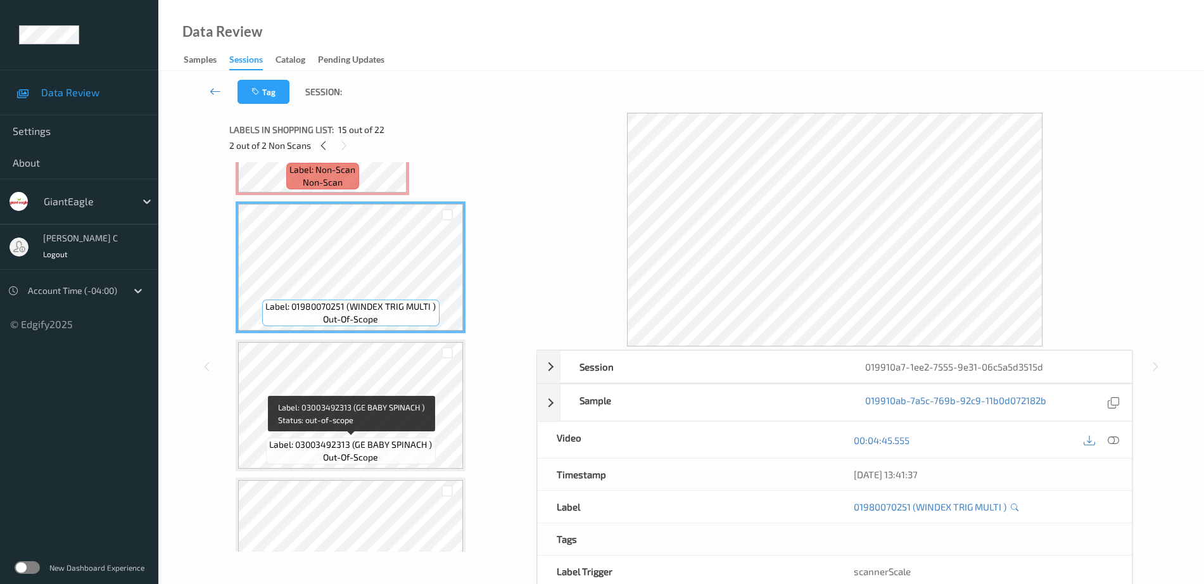
click at [374, 459] on span "out-of-scope" at bounding box center [350, 457] width 55 height 13
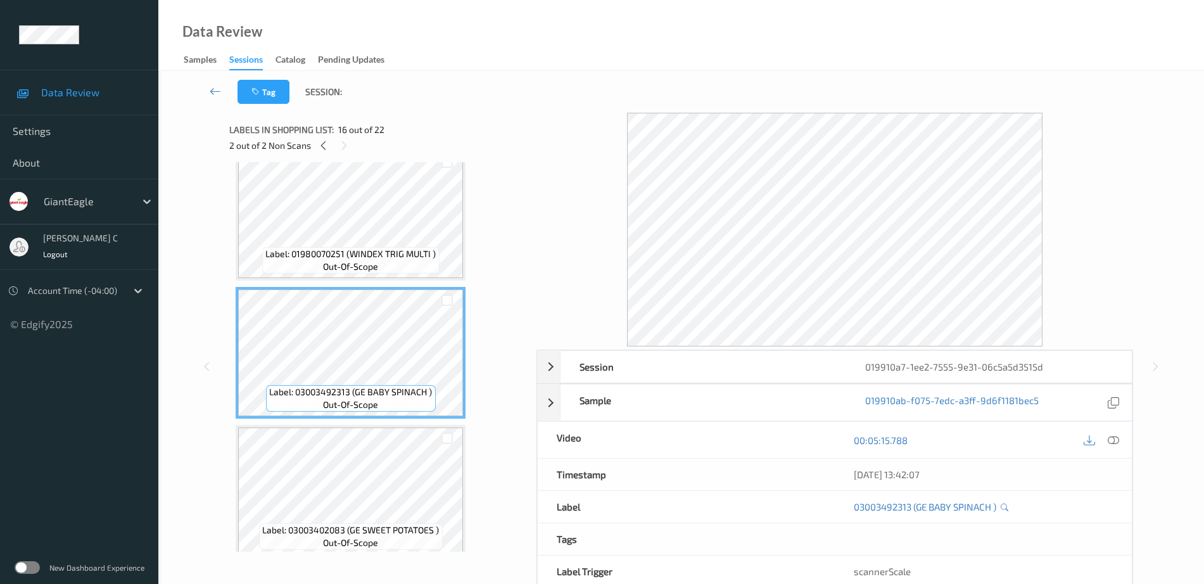
scroll to position [1980, 0]
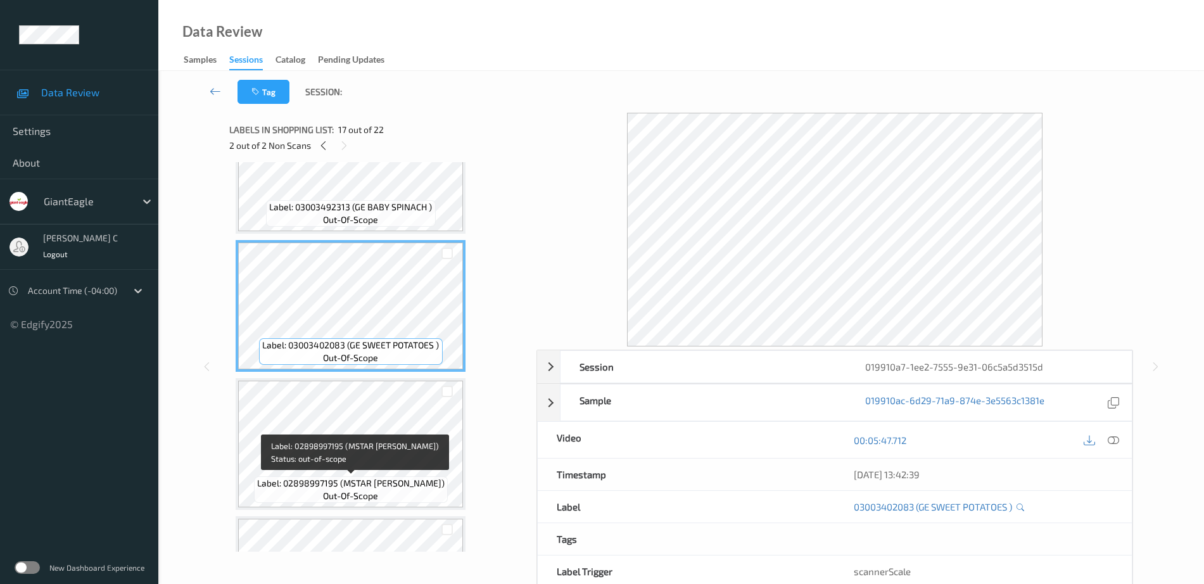
click at [388, 478] on span "Label: 02898997195 (MSTAR VEGGIE BACON)" at bounding box center [351, 483] width 188 height 13
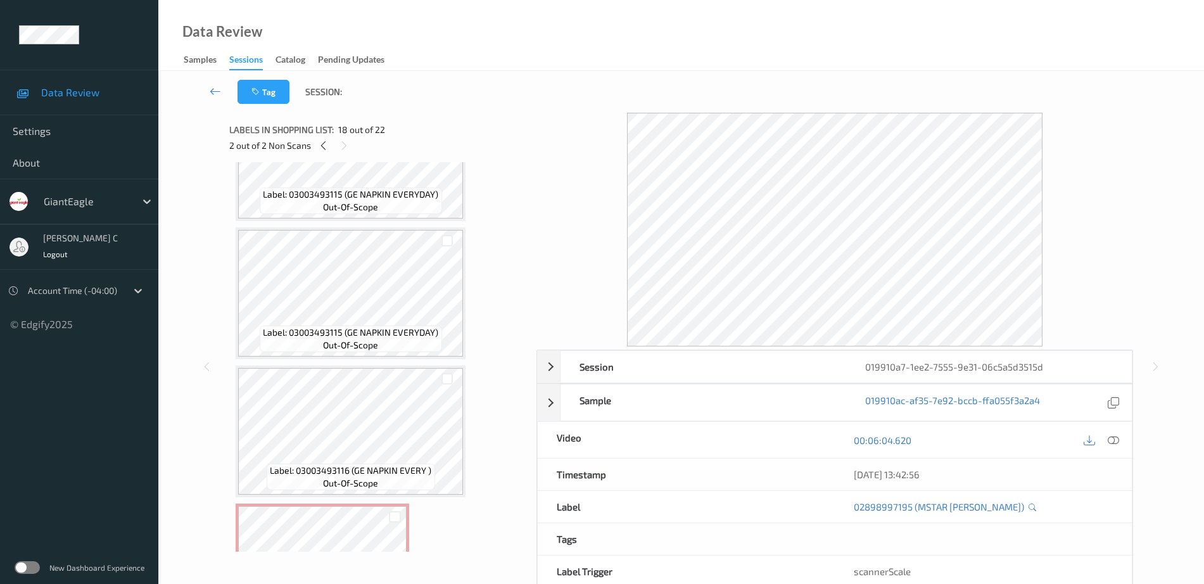
scroll to position [0, 0]
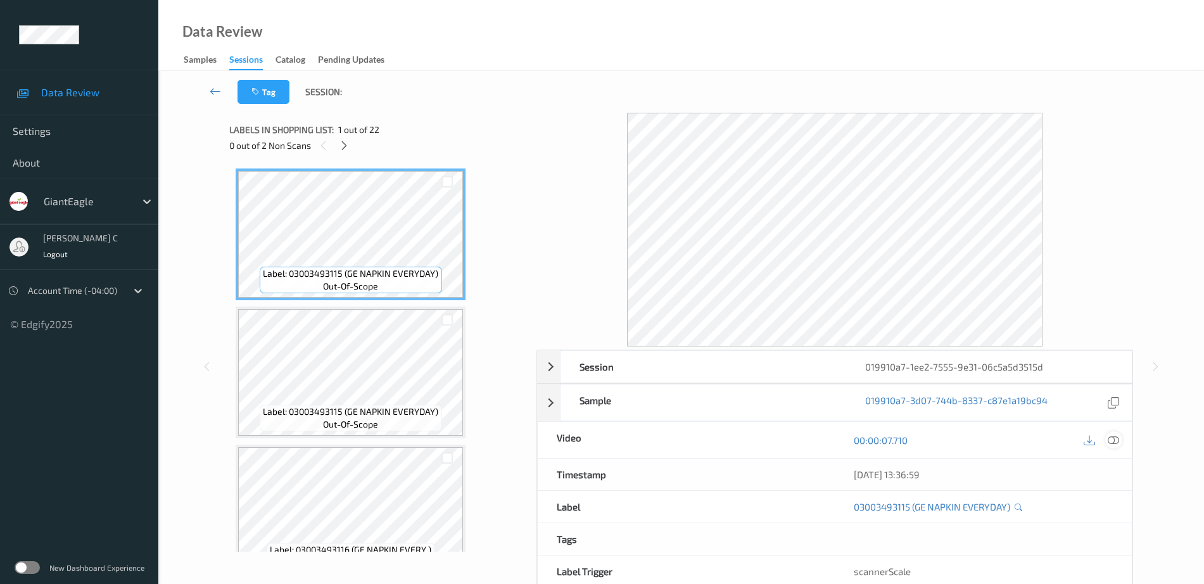
click at [1119, 440] on icon at bounding box center [1113, 440] width 11 height 11
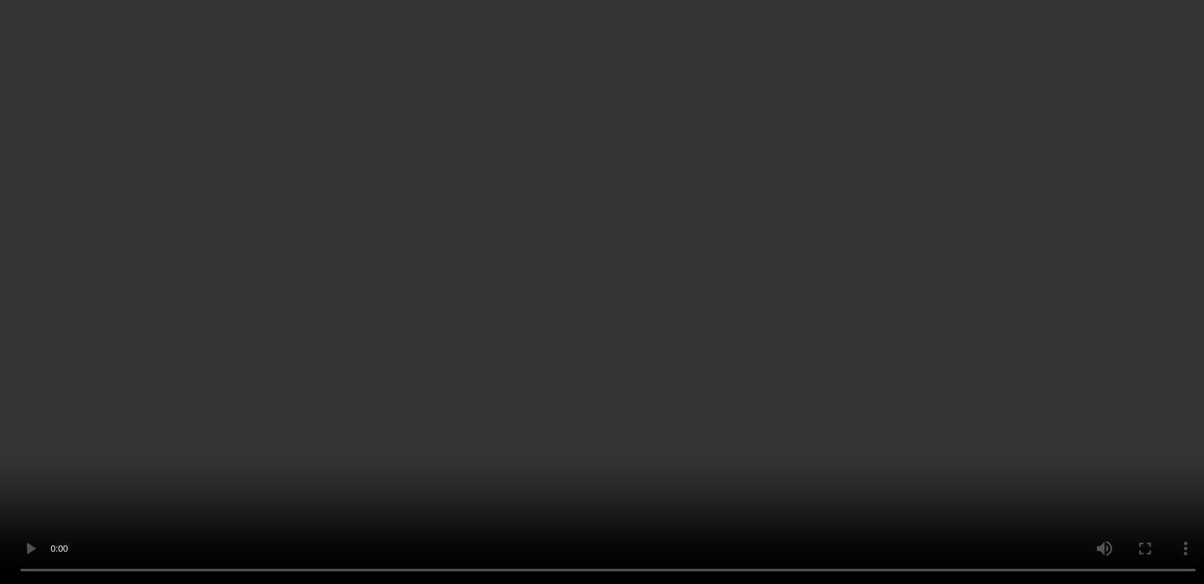
scroll to position [158, 0]
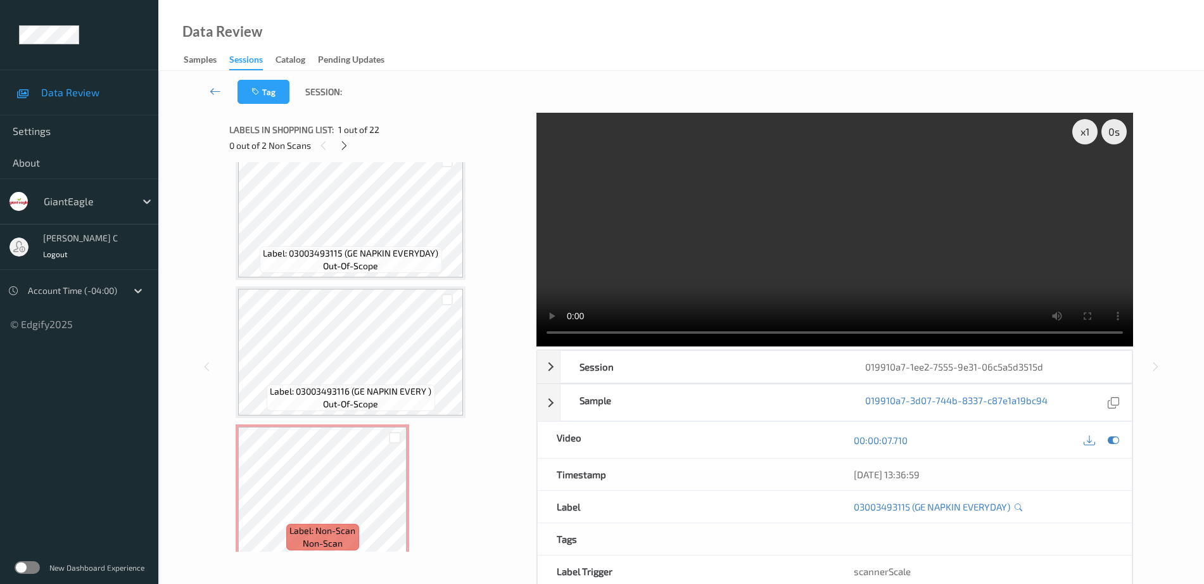
click at [369, 262] on span "out-of-scope" at bounding box center [350, 266] width 55 height 13
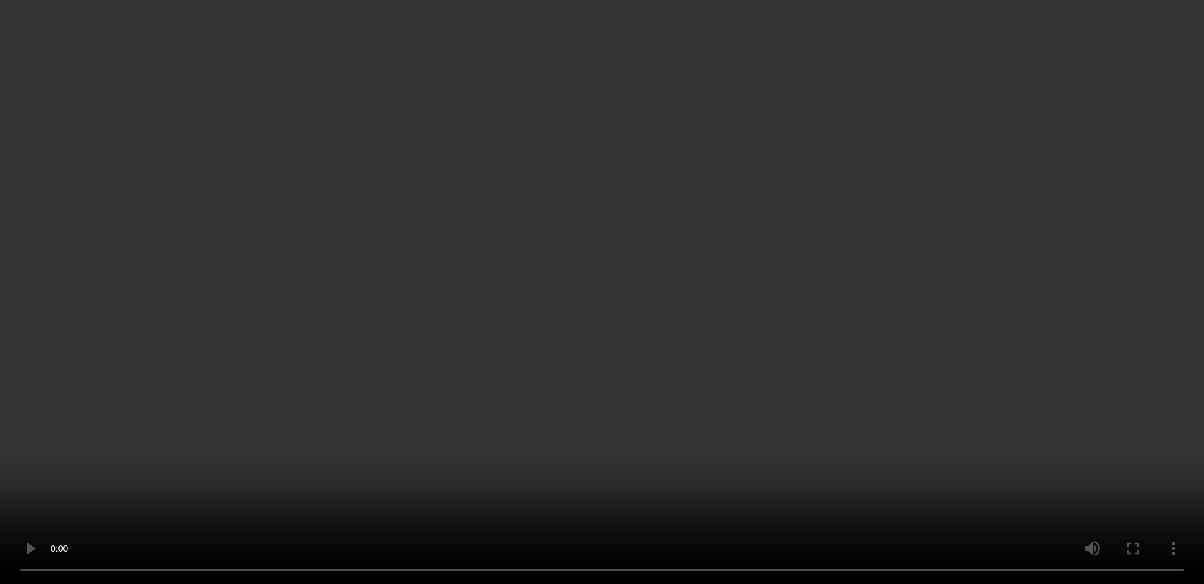
scroll to position [1663, 0]
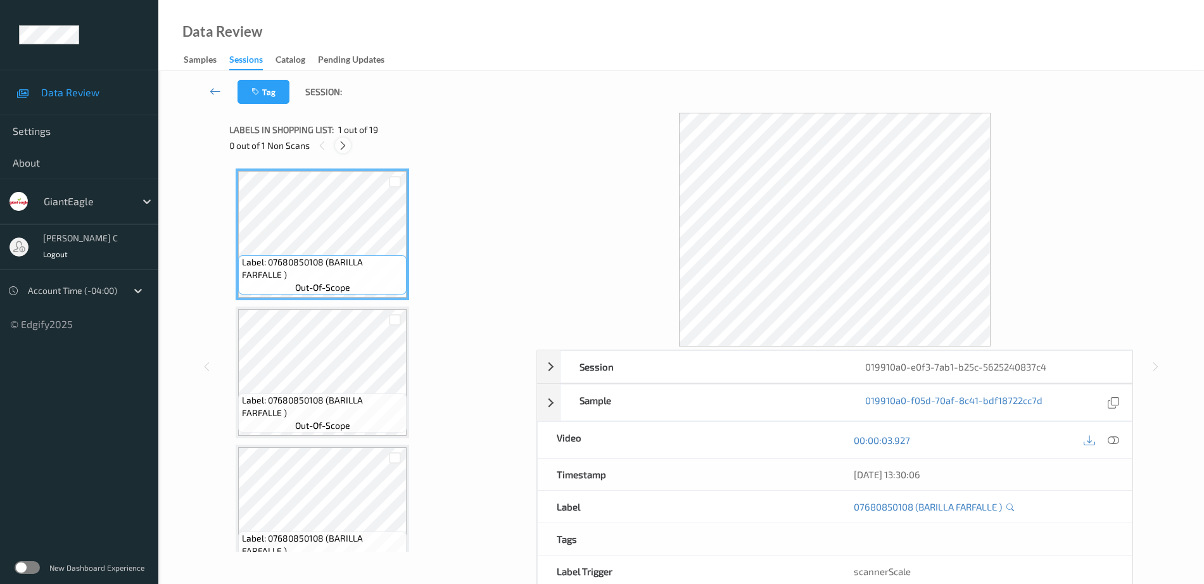
click at [345, 149] on icon at bounding box center [343, 145] width 11 height 11
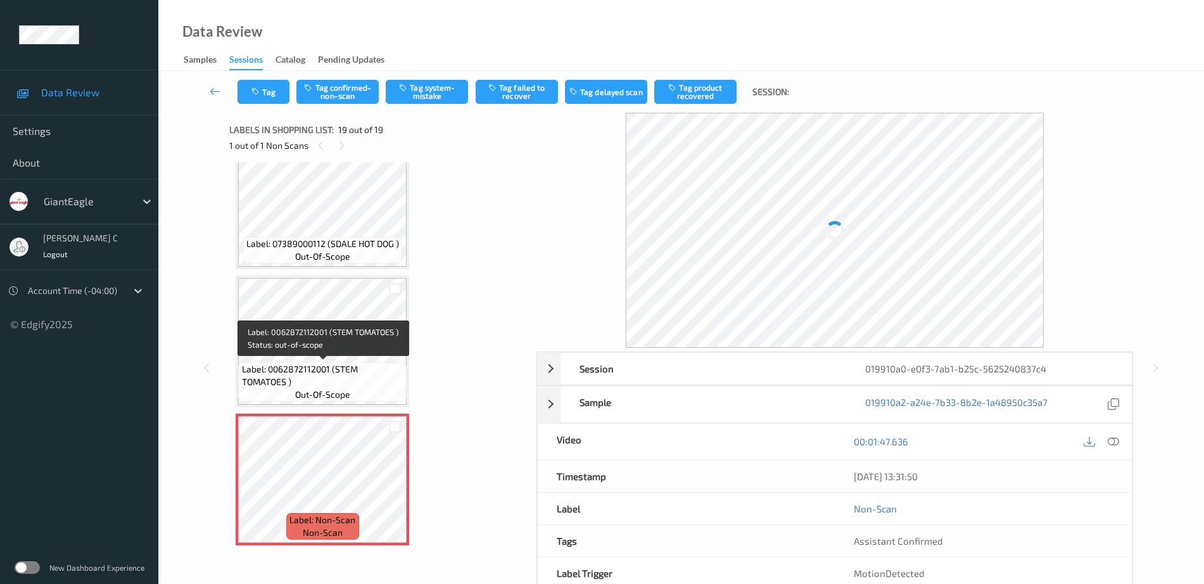
click at [335, 394] on span "out-of-scope" at bounding box center [322, 394] width 55 height 13
click at [392, 487] on icon at bounding box center [395, 490] width 11 height 11
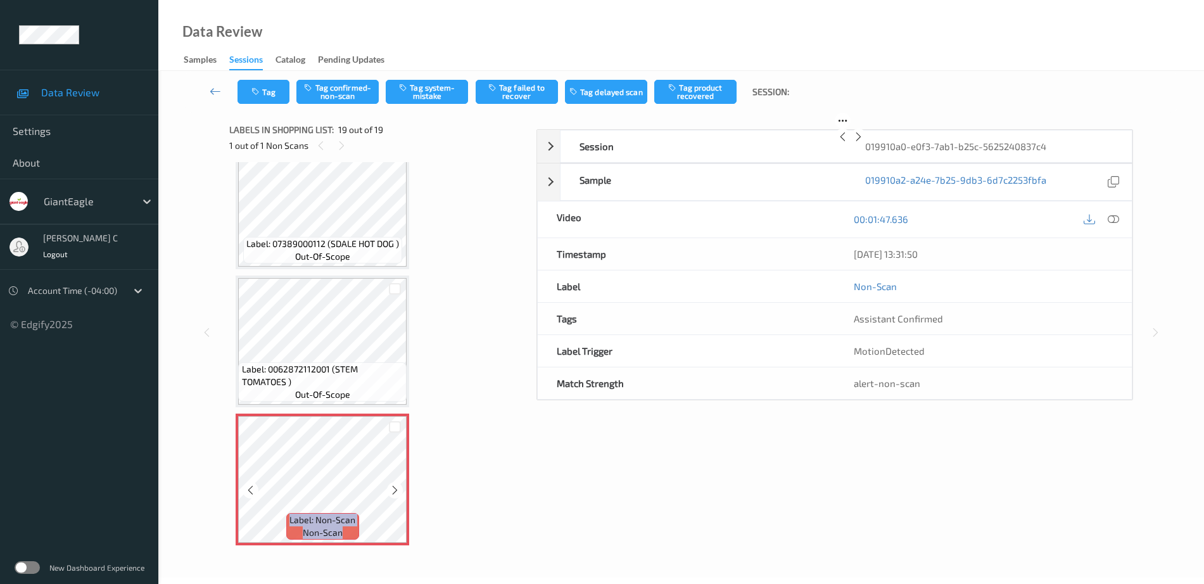
click at [392, 487] on icon at bounding box center [395, 490] width 11 height 11
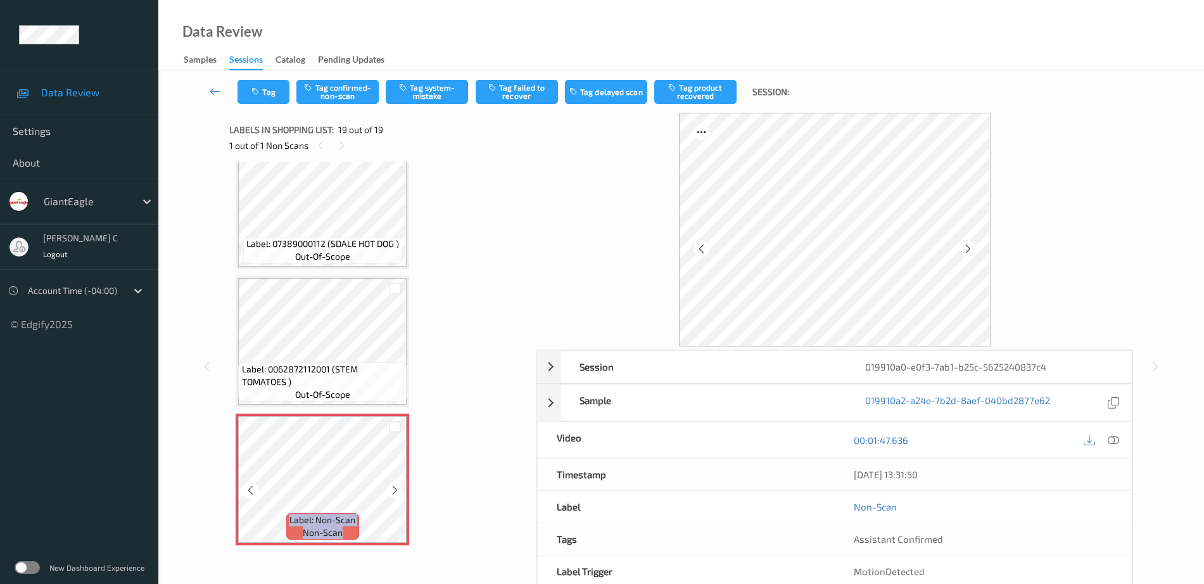
click at [392, 487] on icon at bounding box center [395, 490] width 11 height 11
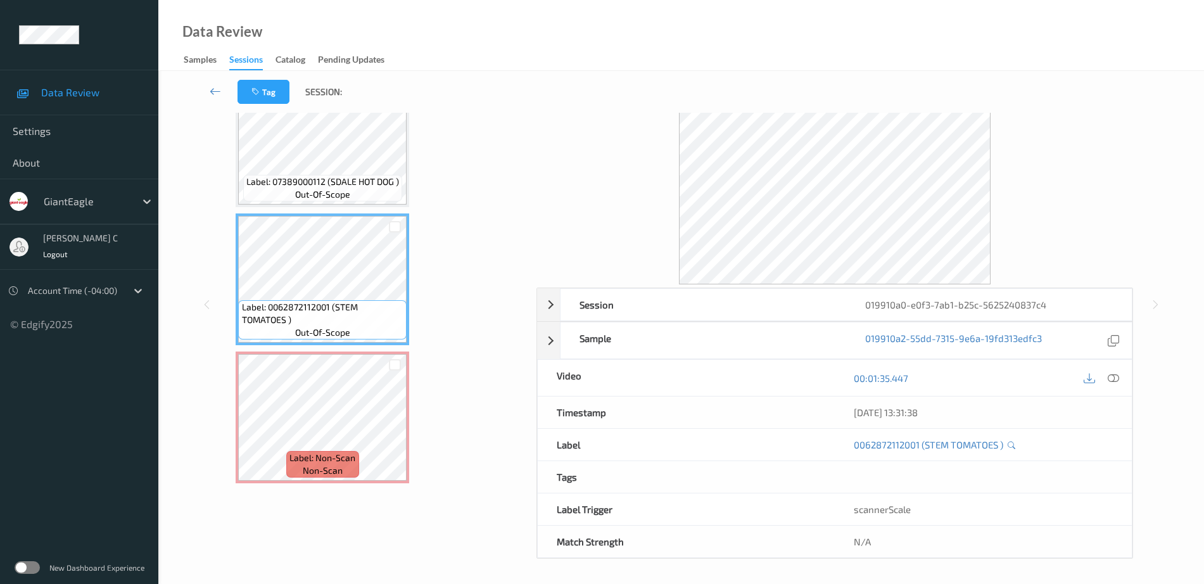
scroll to position [63, 0]
click at [1104, 376] on div at bounding box center [1101, 377] width 41 height 17
click at [1112, 375] on icon at bounding box center [1113, 377] width 11 height 11
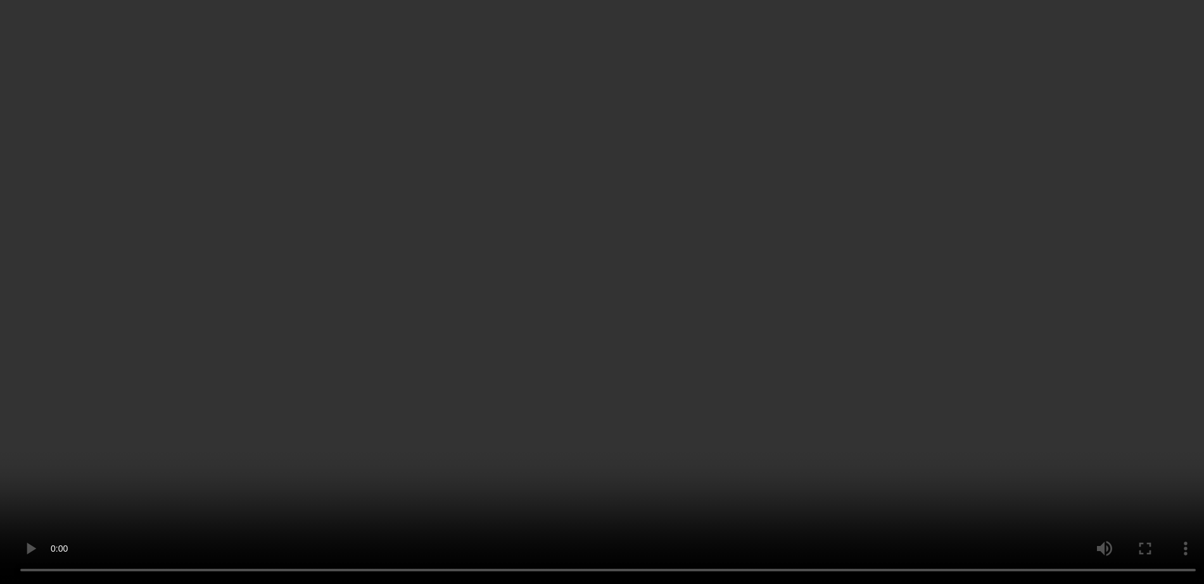
scroll to position [2241, 0]
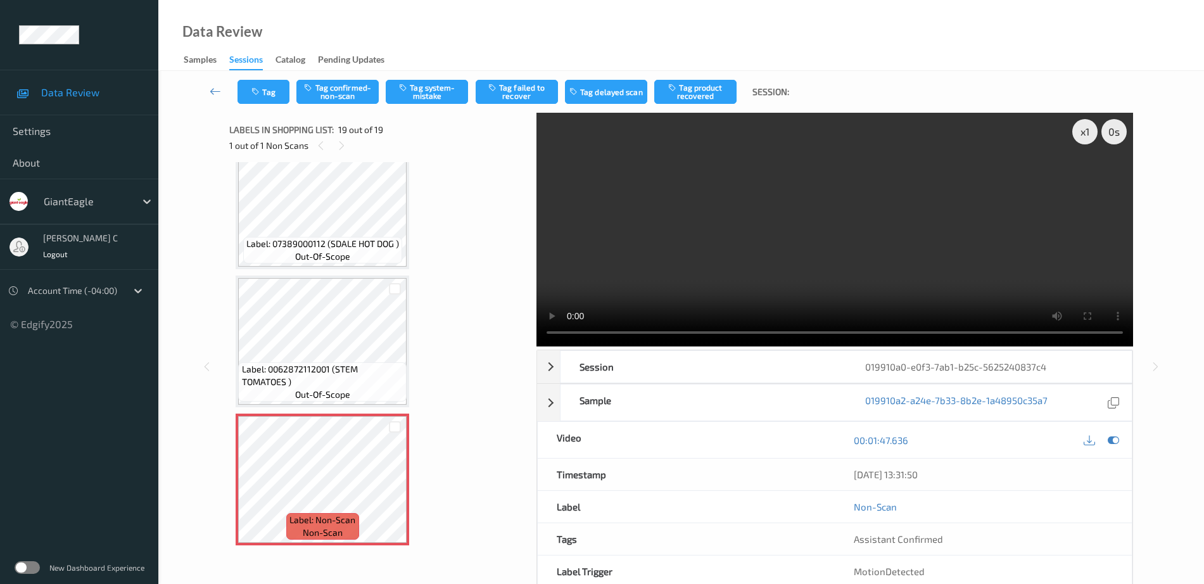
click at [321, 75] on div "Tag Tag confirmed-non-scan Tag system-mistake Tag failed to recover Tag delayed…" at bounding box center [681, 92] width 994 height 42
click at [331, 91] on button "Tag confirmed-non-scan" at bounding box center [337, 92] width 82 height 24
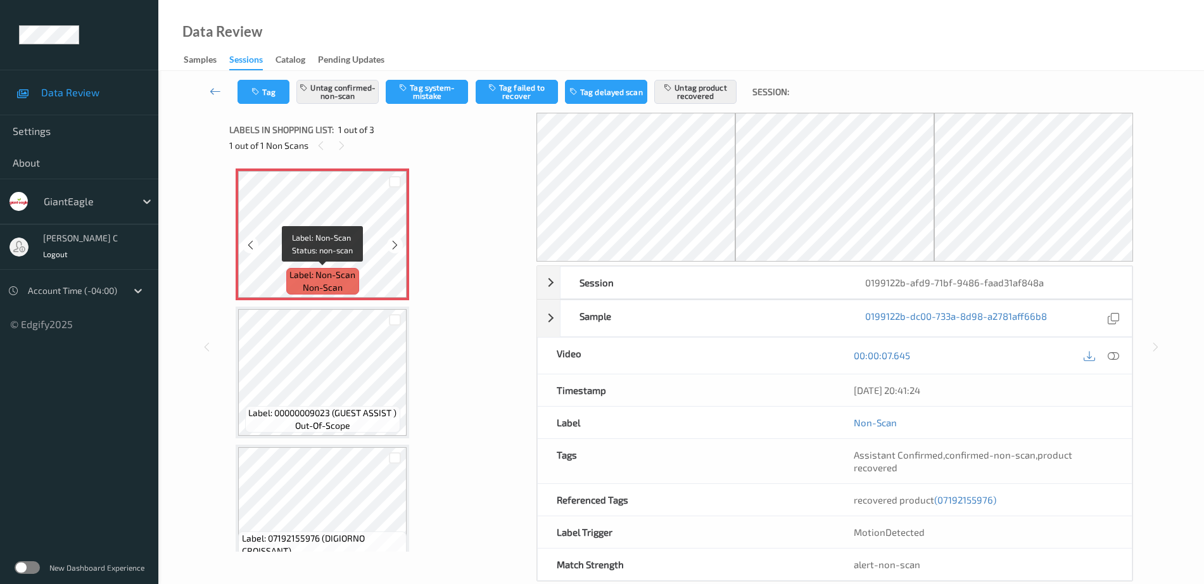
click at [299, 283] on div "Label: Non-Scan non-scan" at bounding box center [322, 281] width 72 height 27
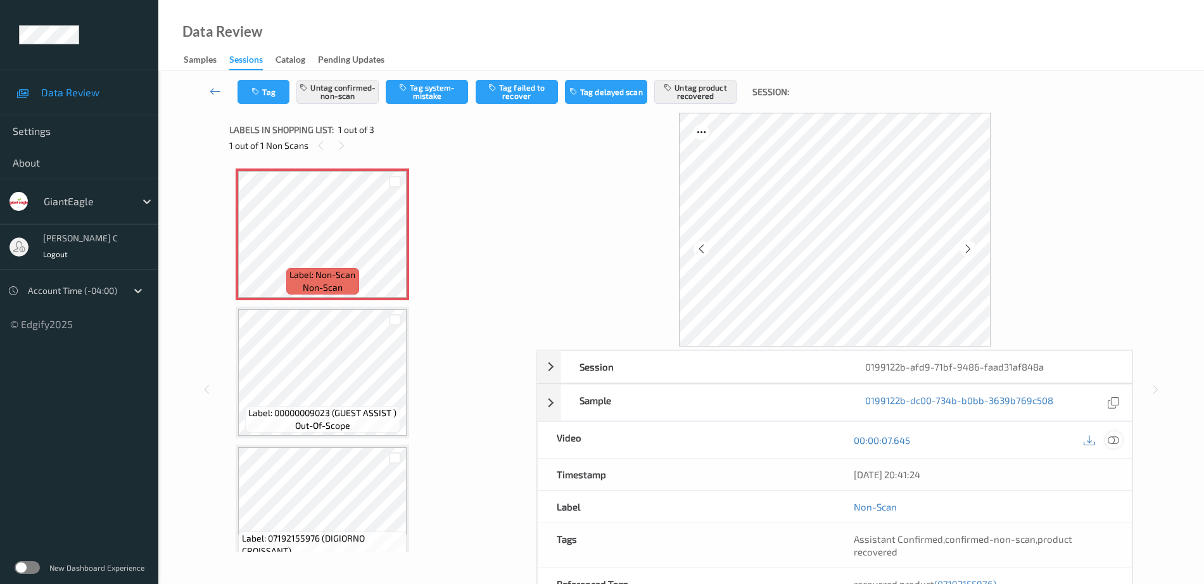
click at [1116, 440] on icon at bounding box center [1113, 440] width 11 height 11
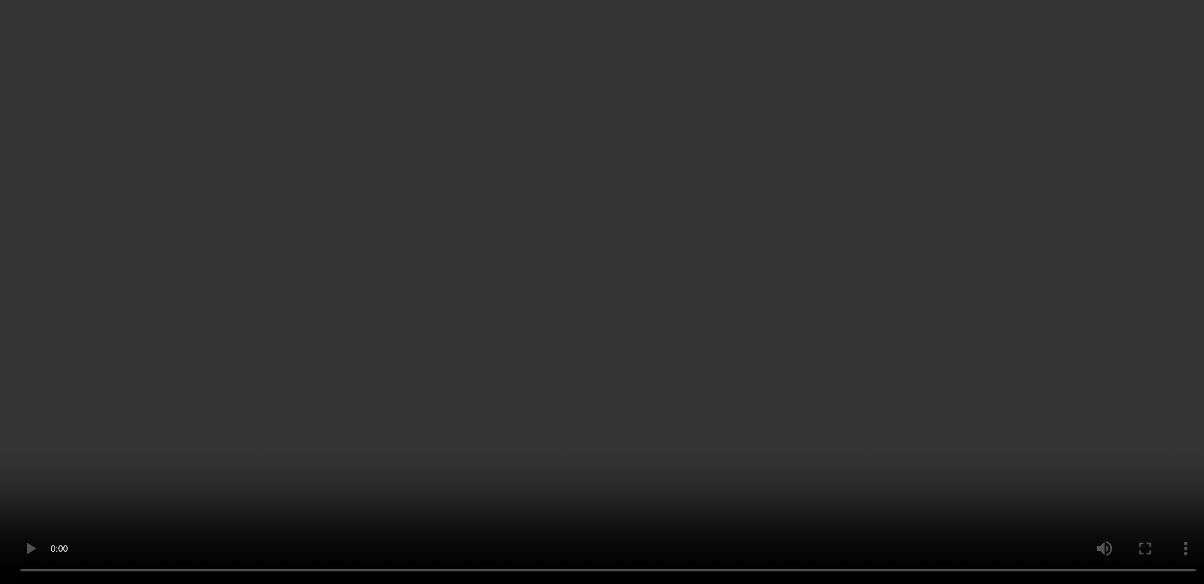
scroll to position [31, 0]
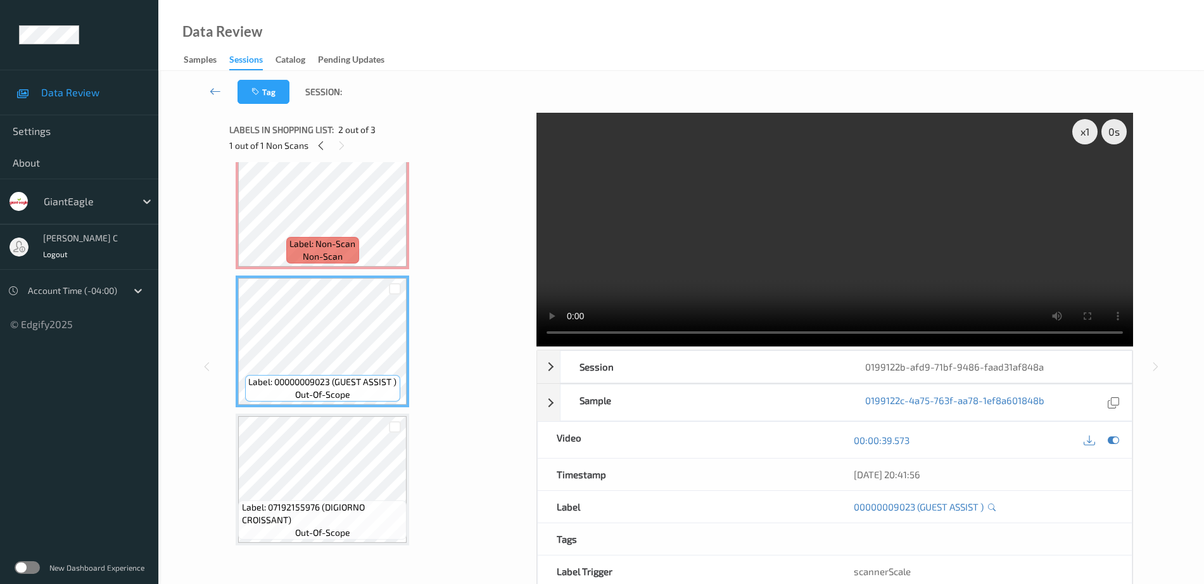
click at [308, 238] on span "Label: Non-Scan" at bounding box center [323, 244] width 66 height 13
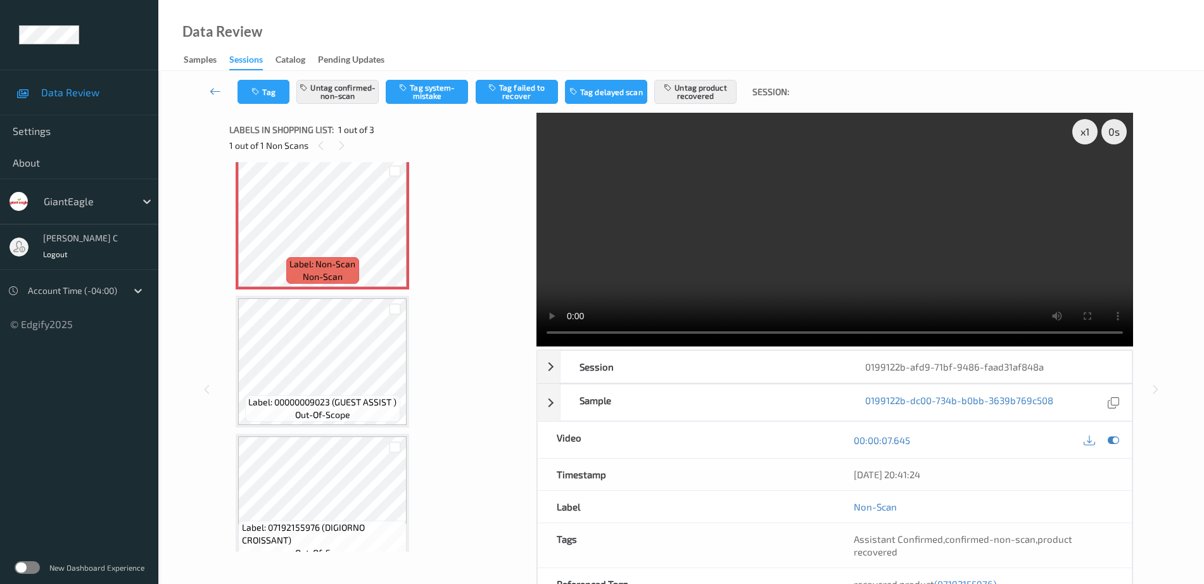
scroll to position [0, 0]
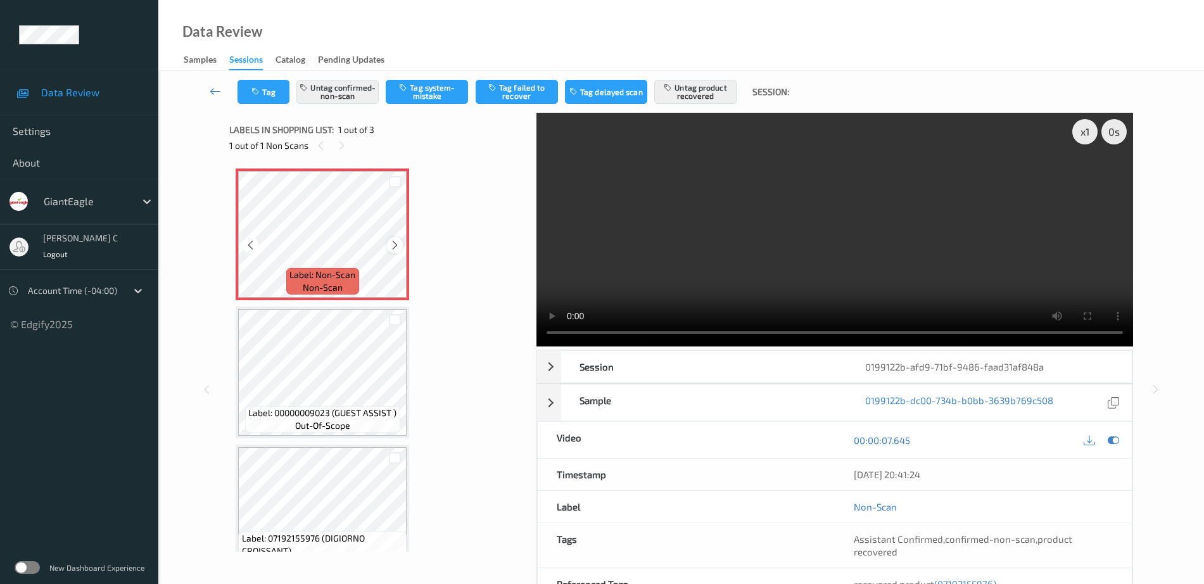
click at [393, 248] on icon at bounding box center [395, 244] width 11 height 11
click at [390, 246] on icon at bounding box center [395, 244] width 11 height 11
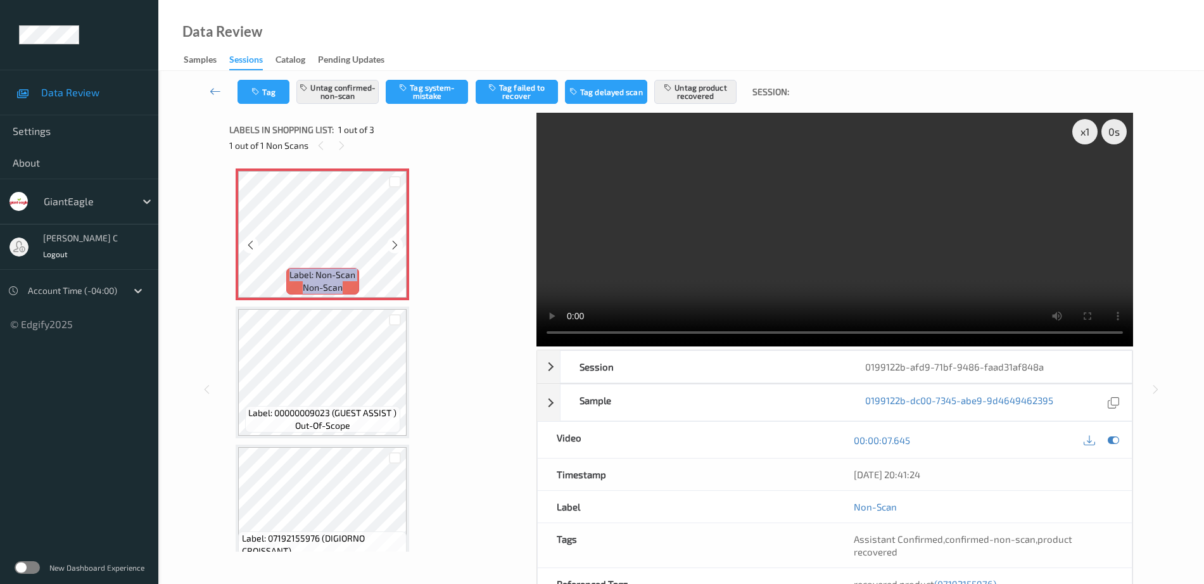
click at [390, 246] on icon at bounding box center [395, 244] width 11 height 11
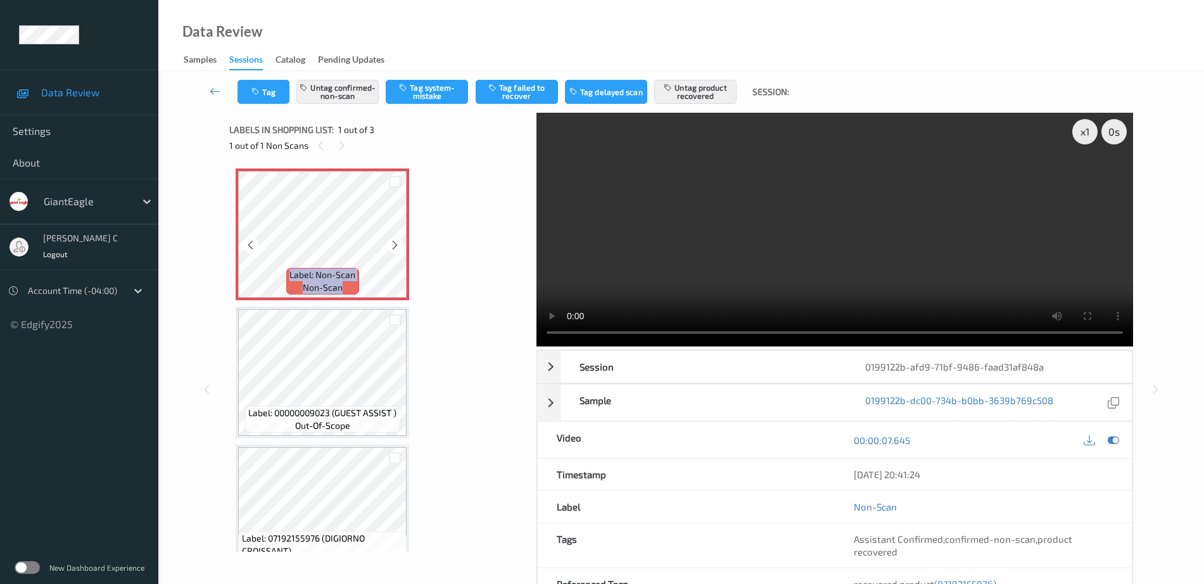
click at [390, 246] on icon at bounding box center [395, 244] width 11 height 11
click at [677, 96] on button "Untag product recovered" at bounding box center [695, 92] width 82 height 24
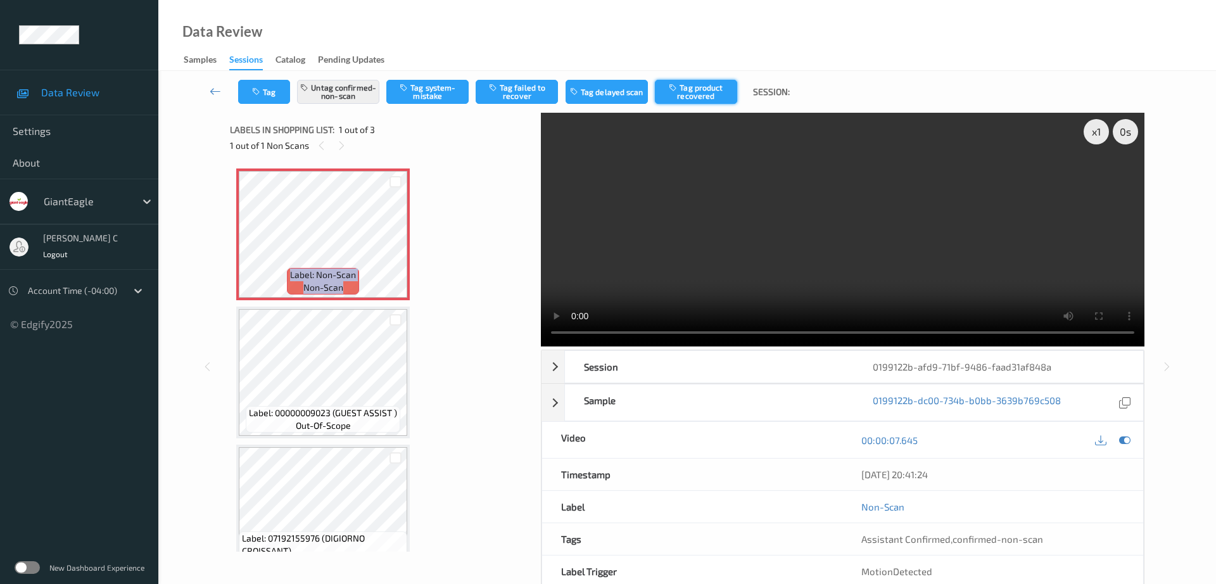
click at [701, 89] on button "Tag product recovered" at bounding box center [696, 92] width 82 height 24
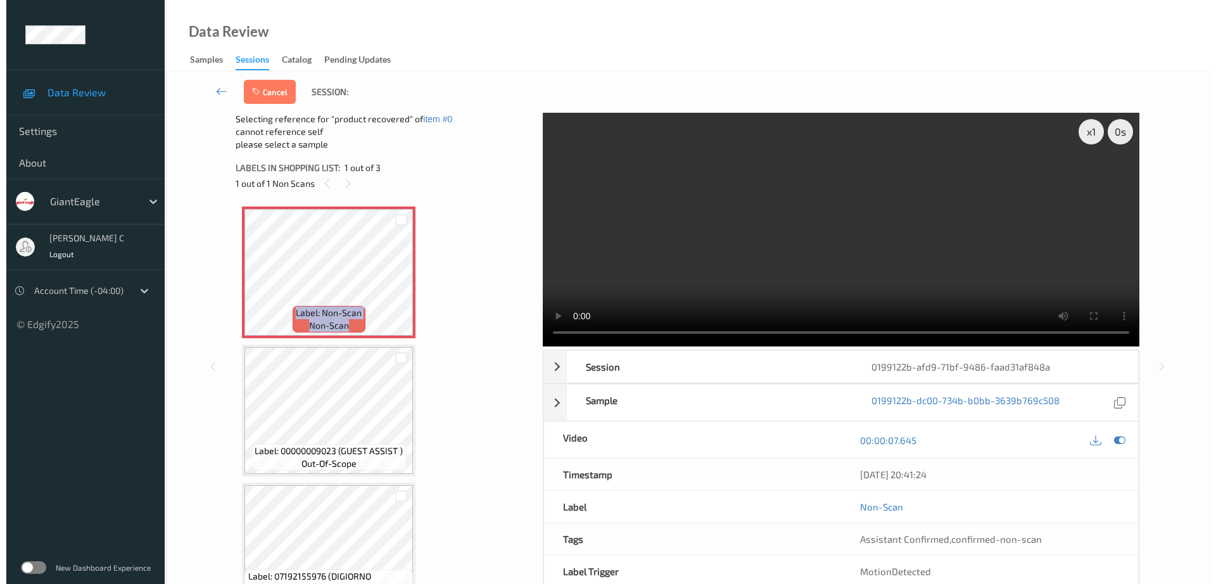
scroll to position [31, 0]
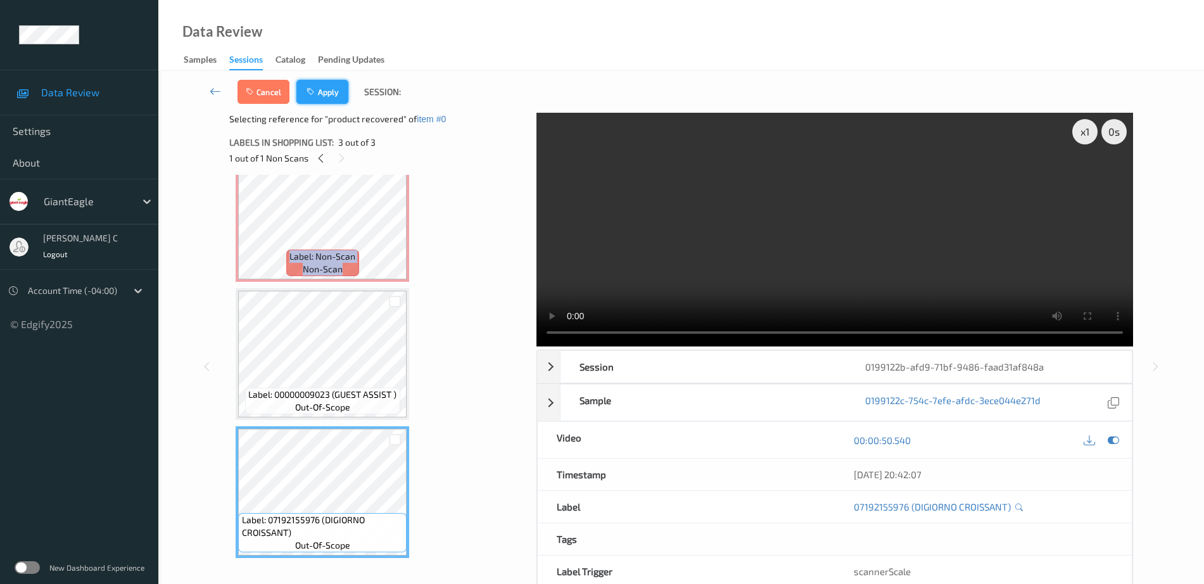
click at [341, 100] on button "Apply" at bounding box center [322, 92] width 52 height 24
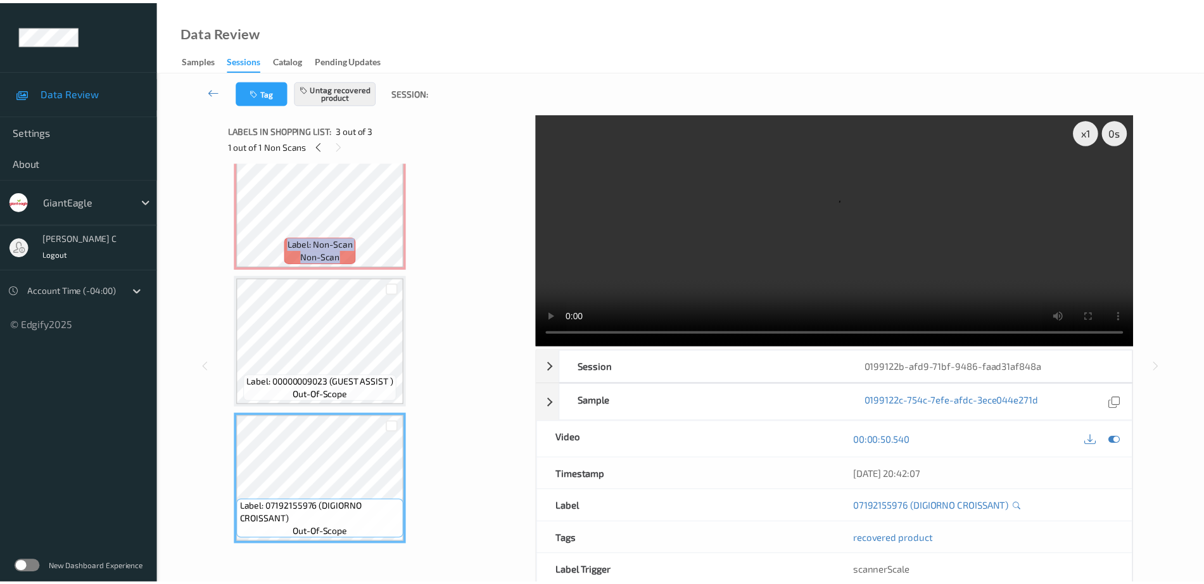
scroll to position [0, 0]
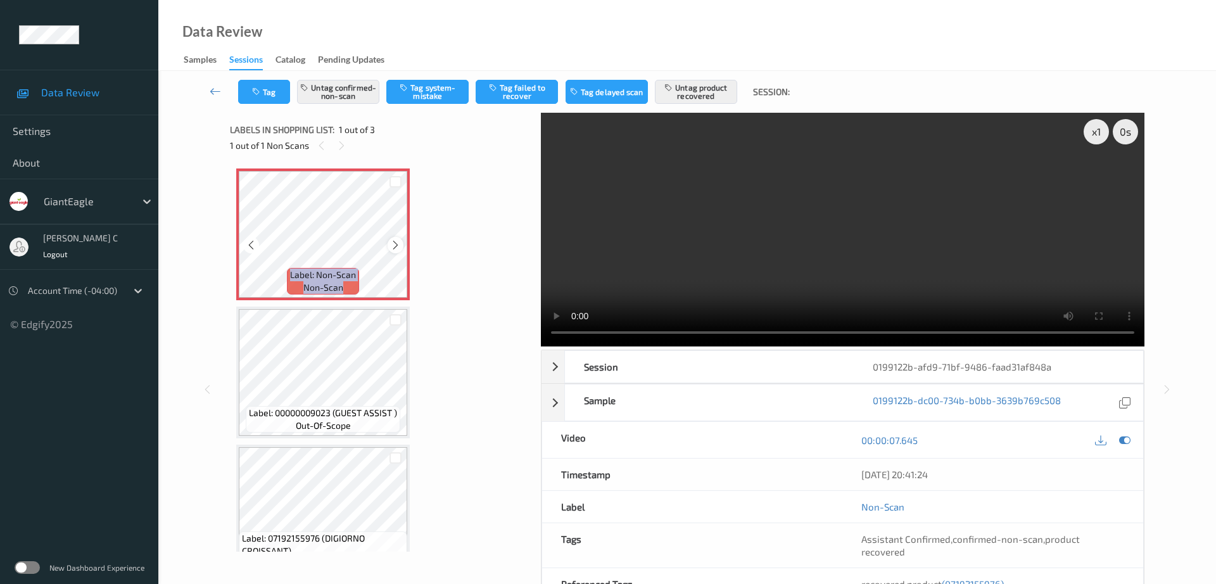
click at [401, 243] on div at bounding box center [396, 245] width 16 height 16
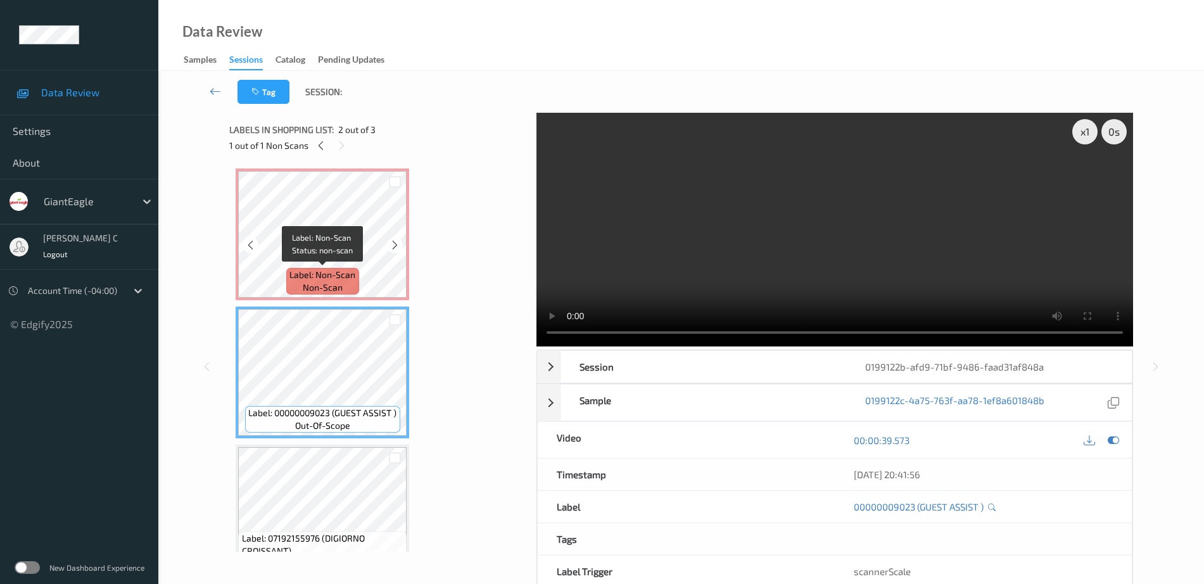
click at [322, 289] on span "non-scan" at bounding box center [323, 287] width 40 height 13
